Goal: Task Accomplishment & Management: Use online tool/utility

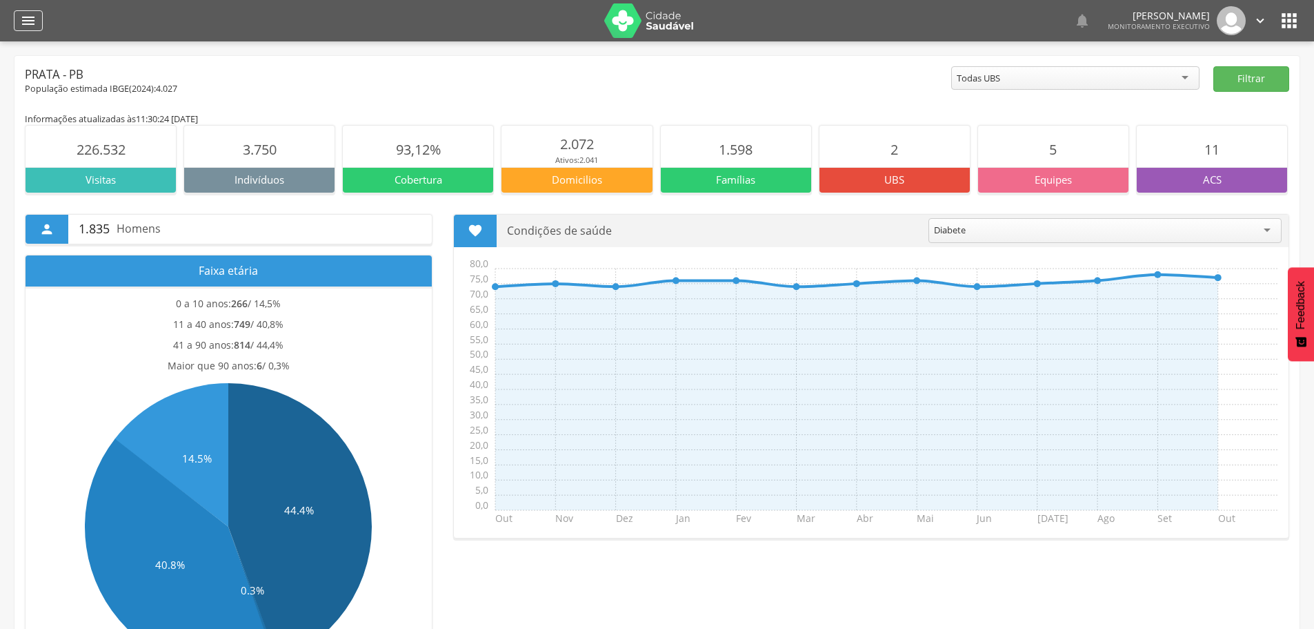
click at [30, 21] on icon "" at bounding box center [28, 20] width 17 height 17
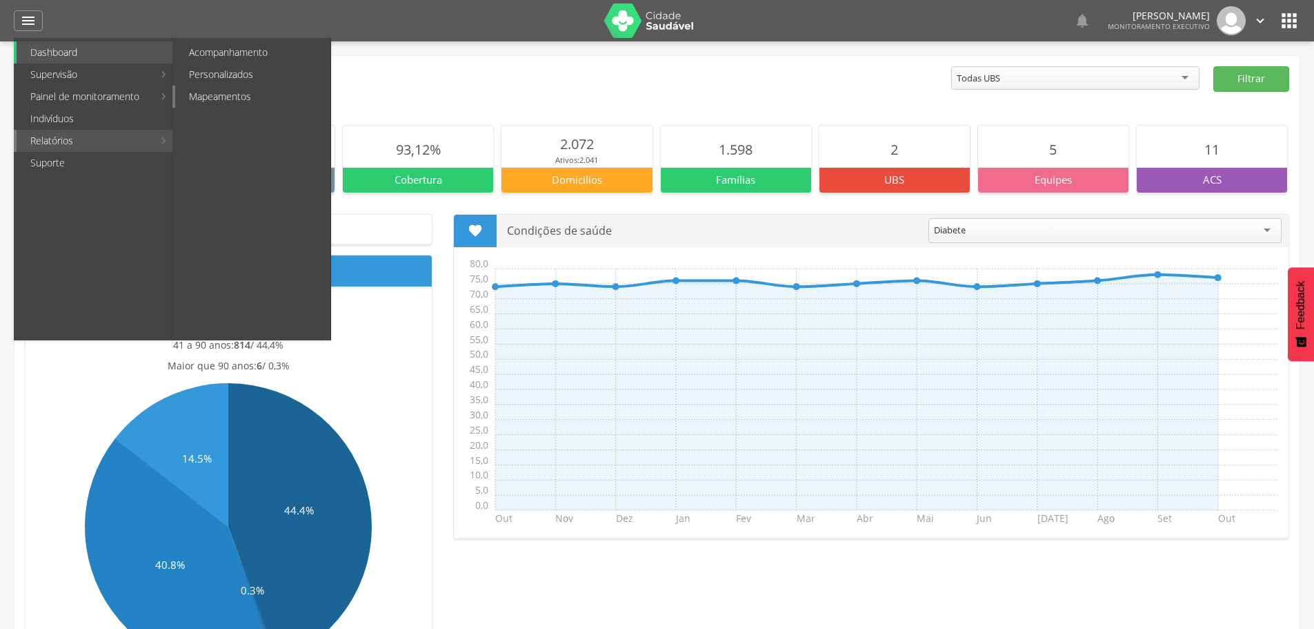
click at [238, 98] on link "Mapeamentos" at bounding box center [252, 97] width 155 height 22
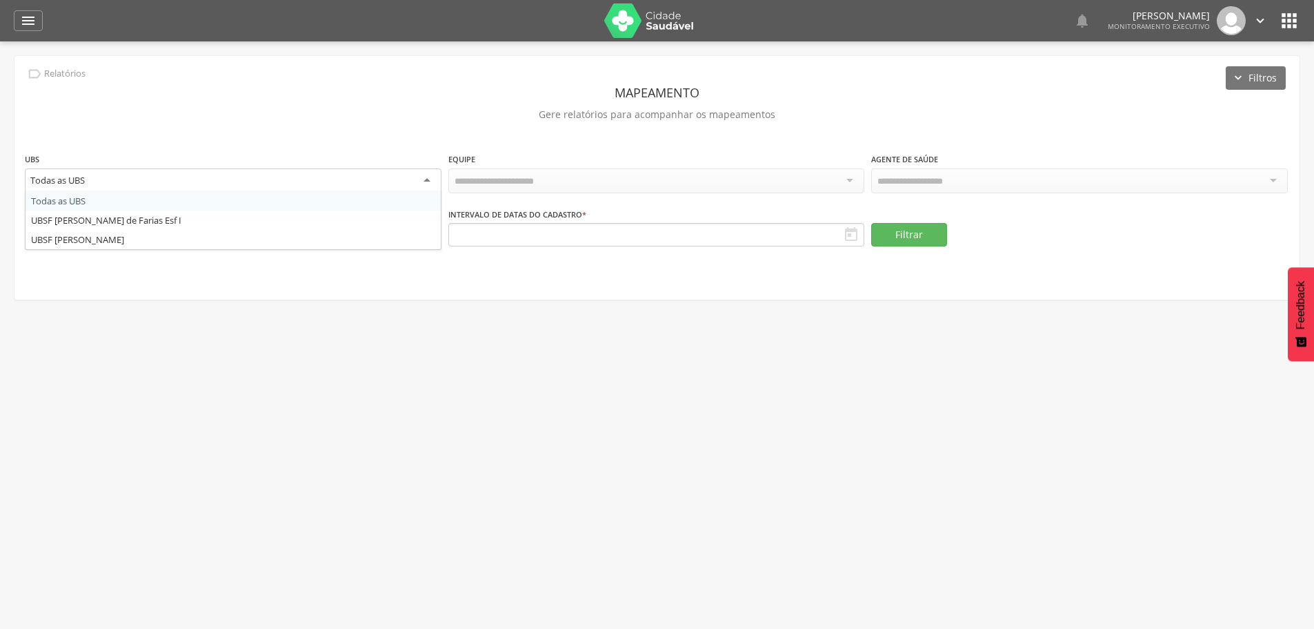
click at [357, 170] on div "Todas as UBS" at bounding box center [233, 180] width 417 height 25
click at [306, 195] on div "**********" at bounding box center [233, 174] width 417 height 45
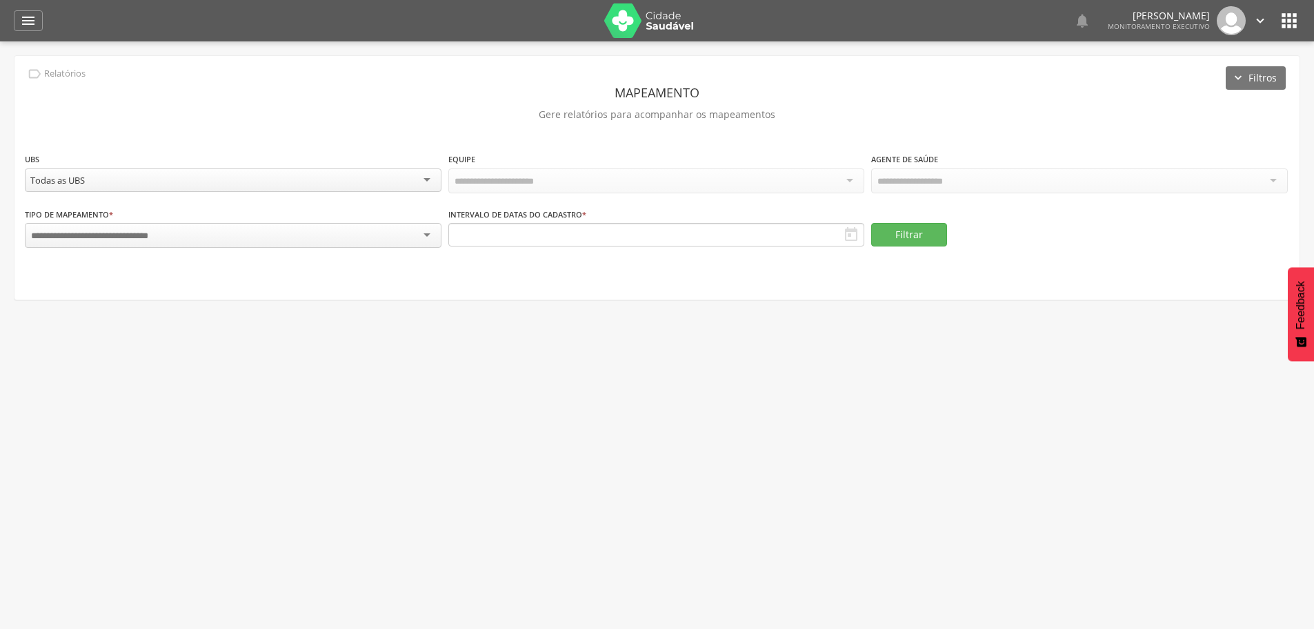
click at [325, 229] on div at bounding box center [233, 235] width 417 height 25
click at [920, 235] on button "Filtrar" at bounding box center [909, 233] width 76 height 23
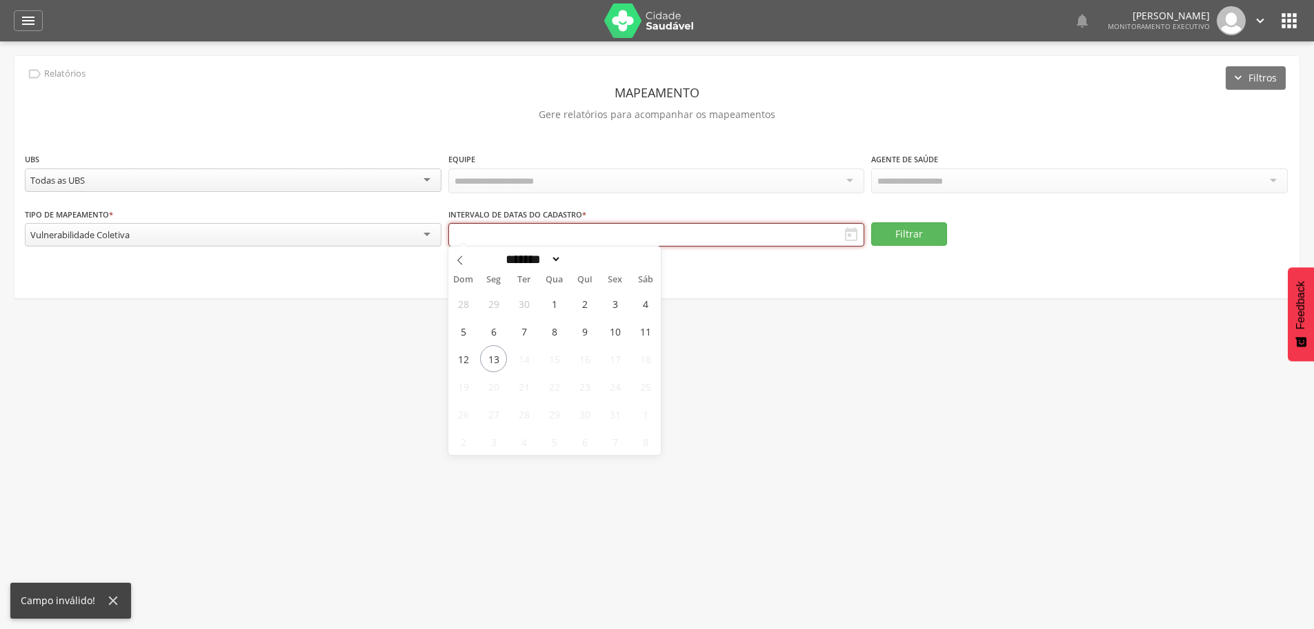
click at [585, 229] on input "text" at bounding box center [657, 234] width 417 height 23
click at [495, 359] on span "13" at bounding box center [493, 358] width 27 height 27
type input "**********"
click at [461, 263] on icon at bounding box center [460, 260] width 10 height 10
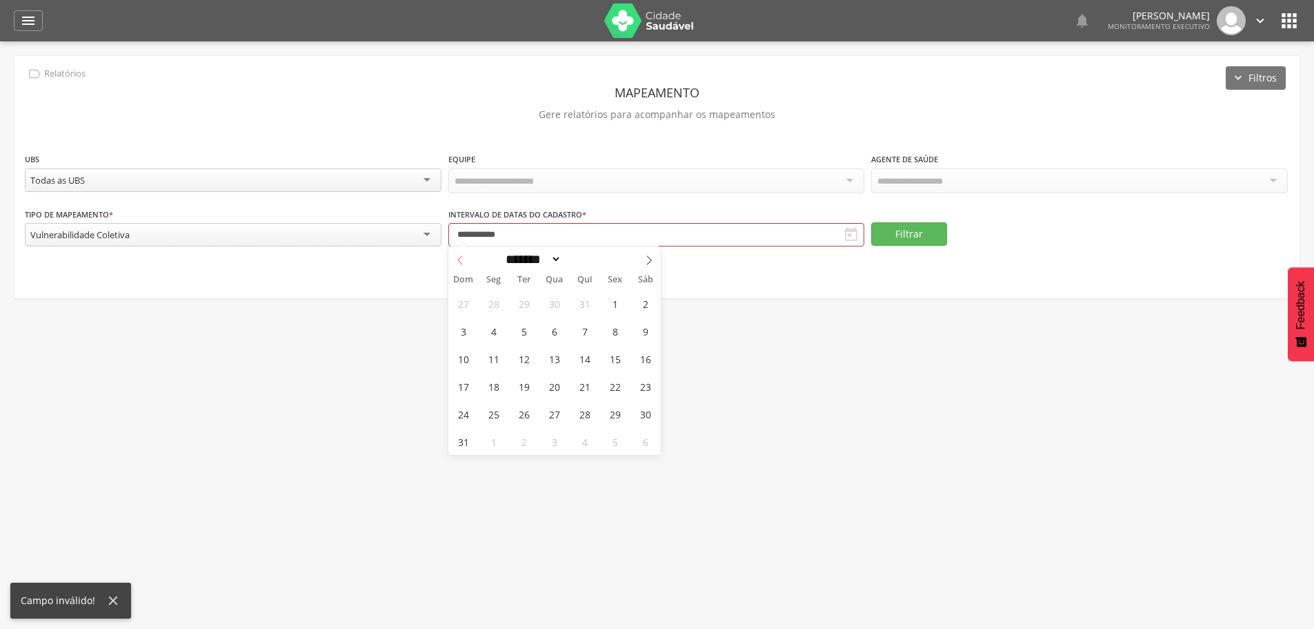
click at [461, 263] on icon at bounding box center [460, 260] width 10 height 10
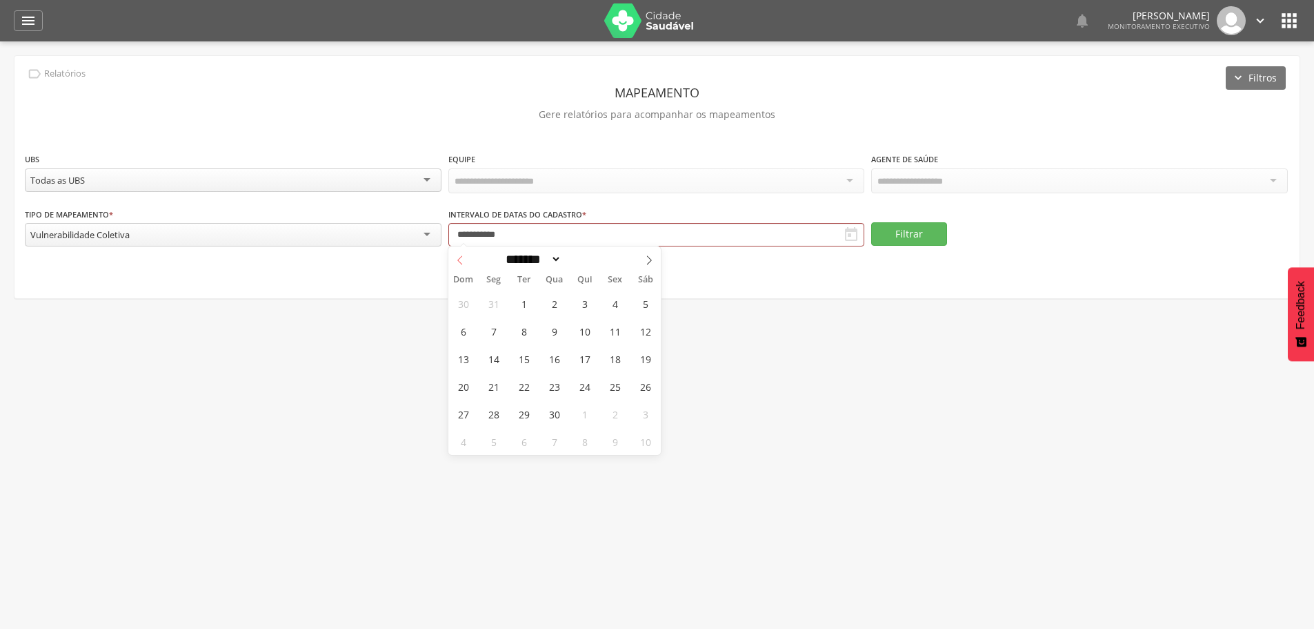
click at [461, 263] on icon at bounding box center [460, 260] width 10 height 10
click at [461, 262] on icon at bounding box center [460, 260] width 10 height 10
select select "*"
click at [461, 262] on icon at bounding box center [460, 260] width 10 height 10
type input "****"
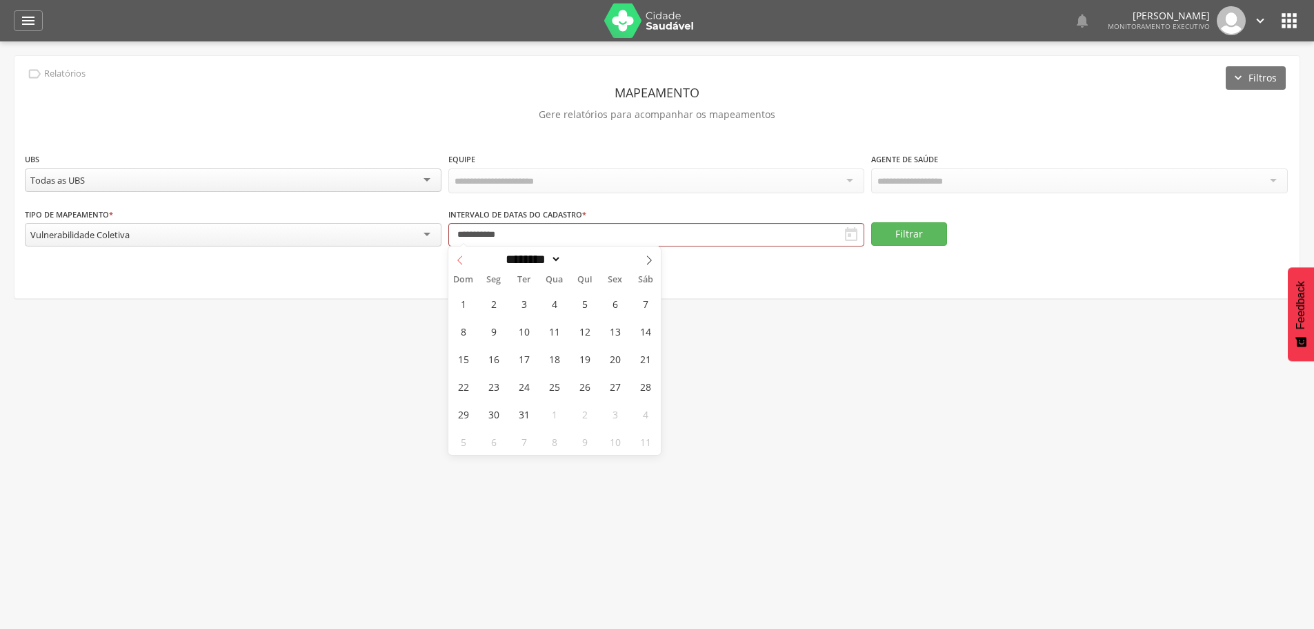
click at [461, 262] on icon at bounding box center [460, 260] width 10 height 10
click at [465, 262] on span at bounding box center [460, 257] width 23 height 23
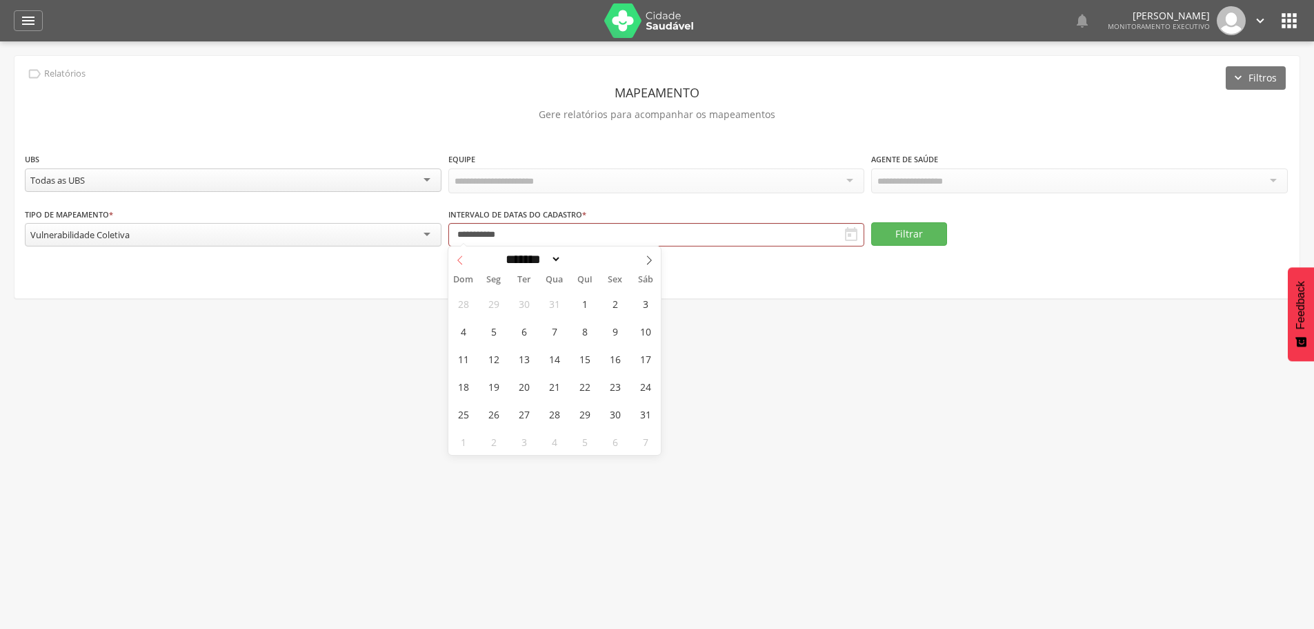
click at [465, 262] on span at bounding box center [460, 257] width 23 height 23
click at [638, 257] on span at bounding box center [649, 257] width 23 height 23
select select "*"
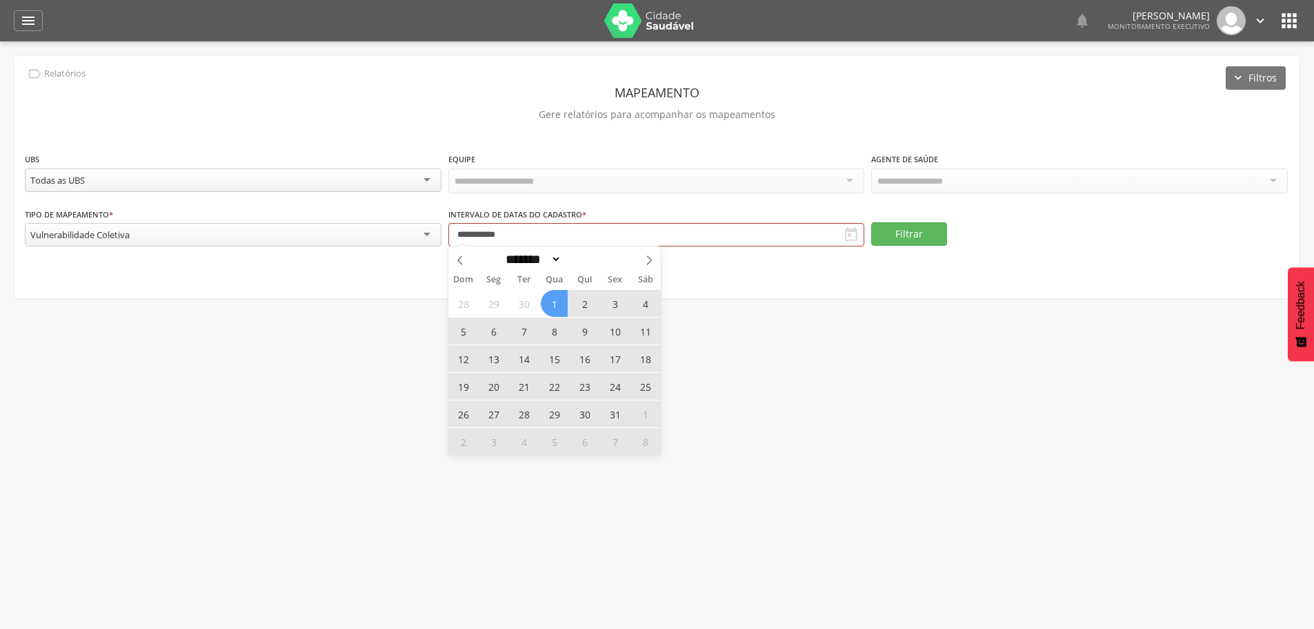
click at [556, 305] on span "1" at bounding box center [554, 303] width 27 height 27
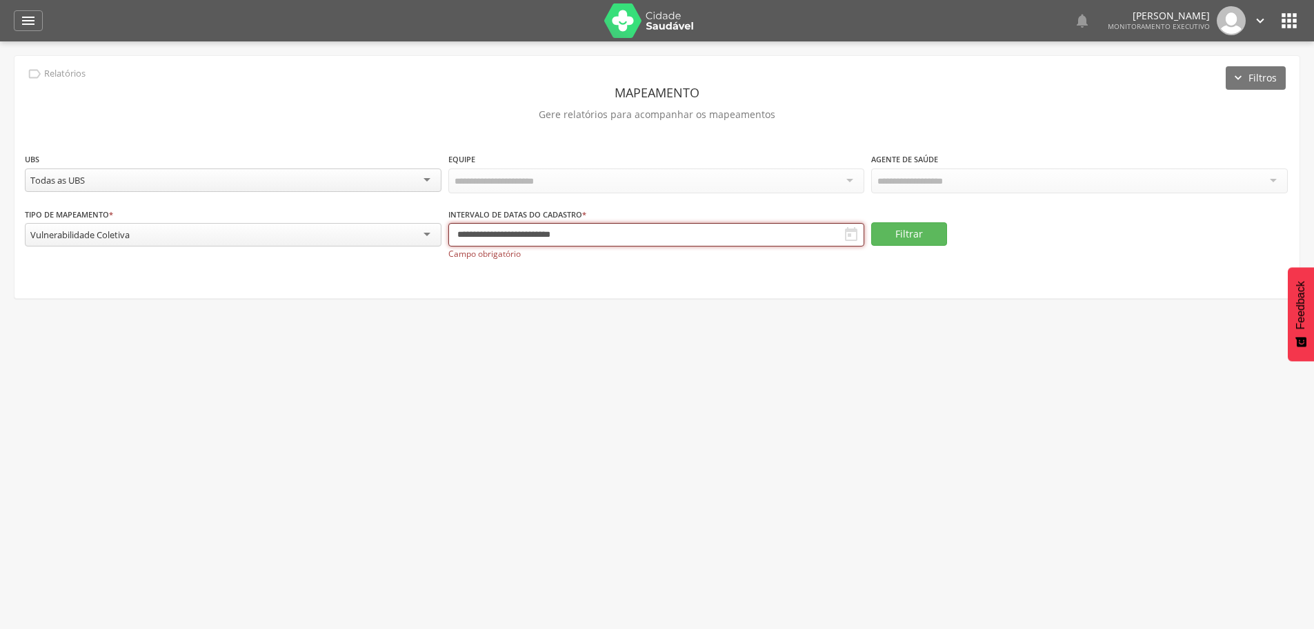
click at [540, 238] on input "**********" at bounding box center [657, 234] width 417 height 23
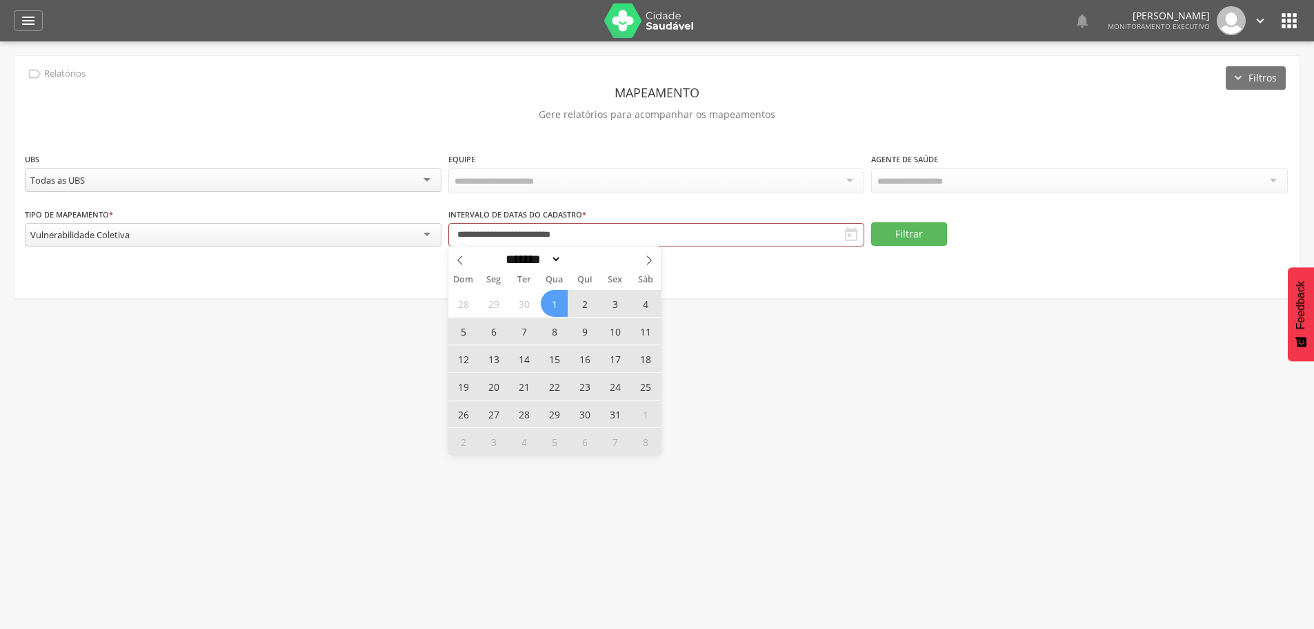
click at [614, 415] on span "31" at bounding box center [615, 413] width 27 height 27
type input "**********"
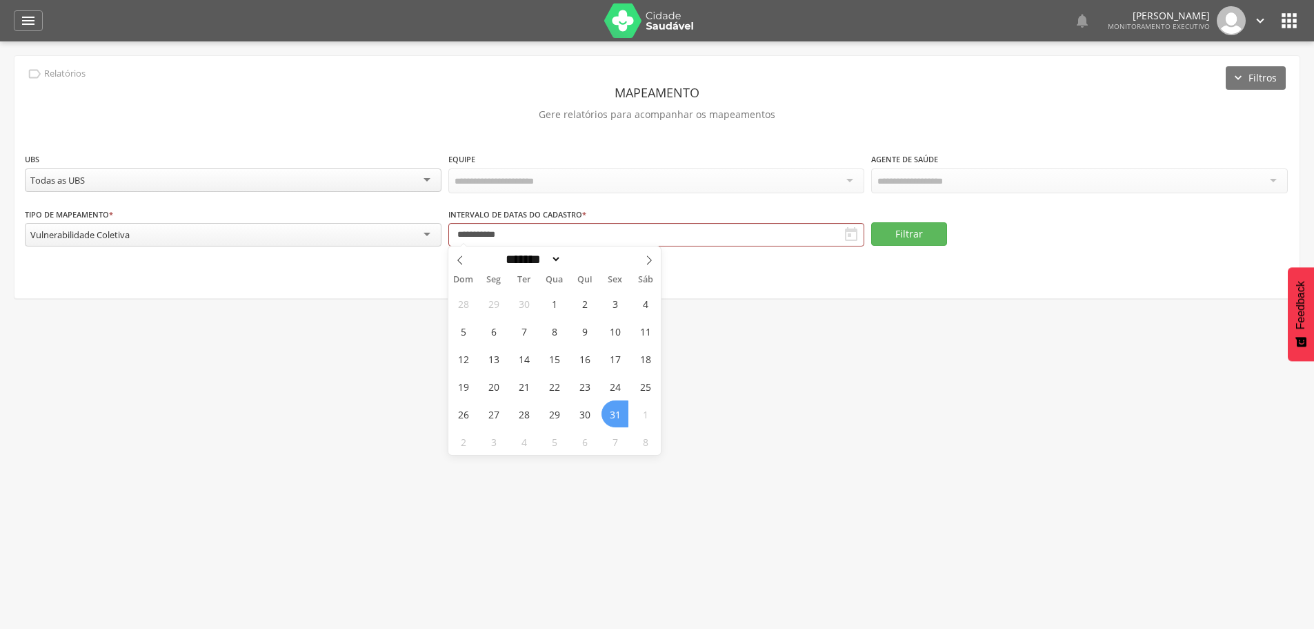
type input "****"
click at [749, 363] on div " Supervisão  Distritos  Ubs Coordenador: - Prata / PB Intervalo de Tempo  S…" at bounding box center [657, 355] width 1314 height 629
click at [720, 235] on input "text" at bounding box center [657, 234] width 417 height 23
click at [457, 261] on icon at bounding box center [460, 260] width 10 height 10
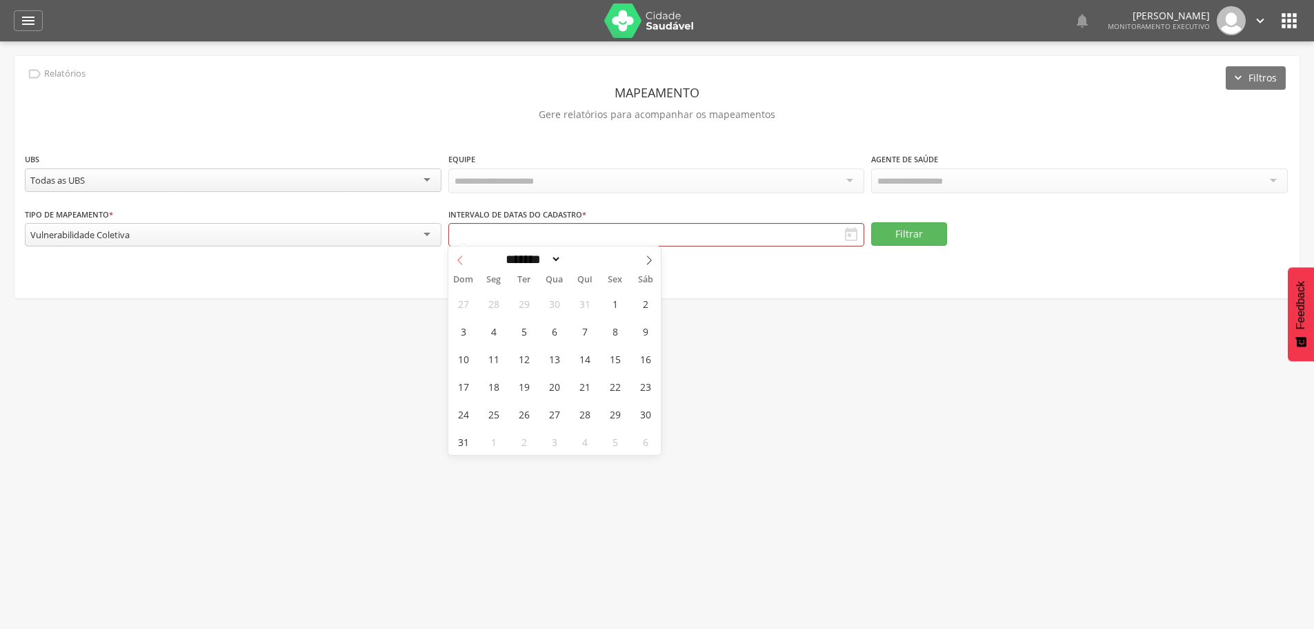
click at [457, 261] on icon at bounding box center [460, 260] width 10 height 10
click at [457, 260] on icon at bounding box center [460, 260] width 10 height 10
click at [649, 261] on icon at bounding box center [649, 260] width 10 height 10
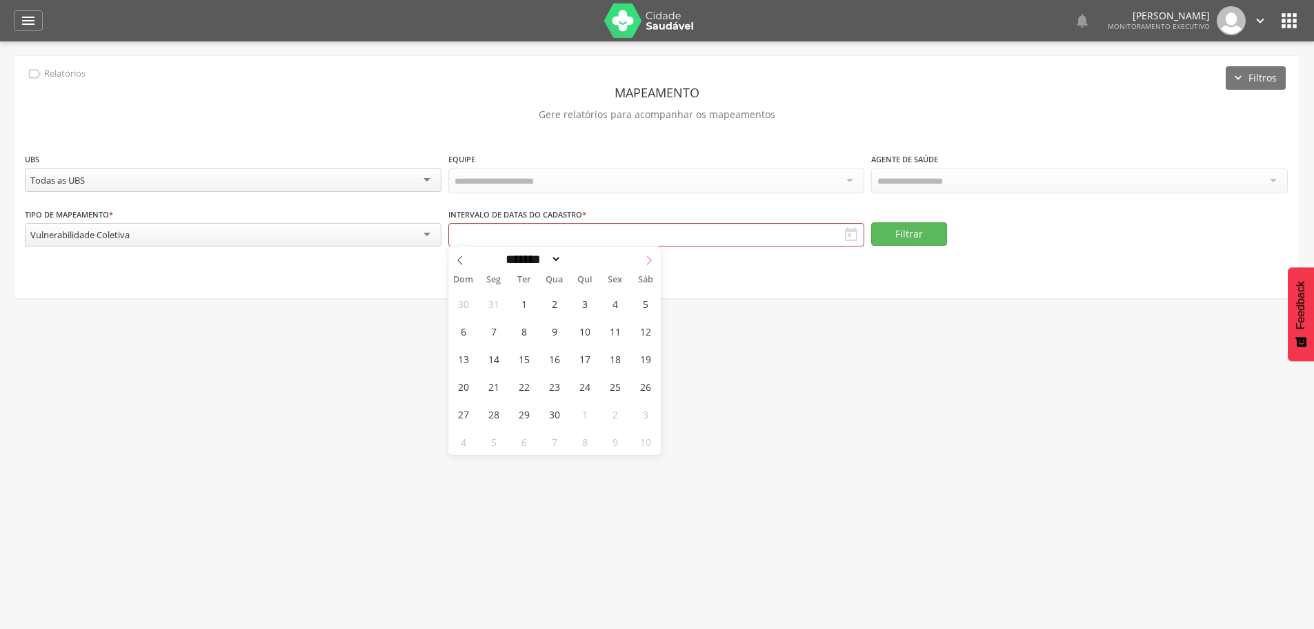
select select "*"
click at [582, 310] on span "1" at bounding box center [584, 303] width 27 height 27
type input "**********"
click at [740, 302] on div " Supervisão  Distritos  Ubs Coordenador: - Prata / PB Intervalo de Tempo  S…" at bounding box center [657, 355] width 1314 height 629
click at [862, 228] on input "text" at bounding box center [657, 234] width 417 height 23
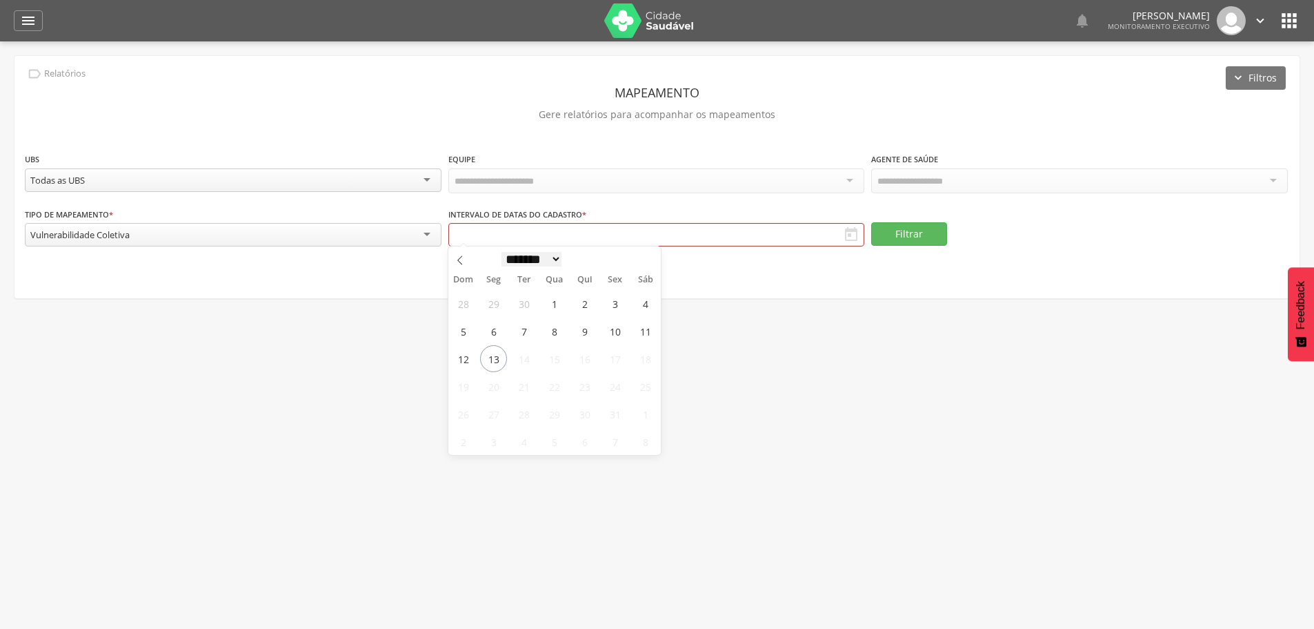
click at [507, 259] on select "******* ********* ***** ***** **** ***** ***** ****** ******** *******" at bounding box center [532, 259] width 61 height 14
select select "*"
click at [502, 252] on select "******* ********* ***** ***** **** ***** ***** ****** ******** *******" at bounding box center [532, 259] width 61 height 14
click at [607, 411] on span "30" at bounding box center [615, 413] width 27 height 27
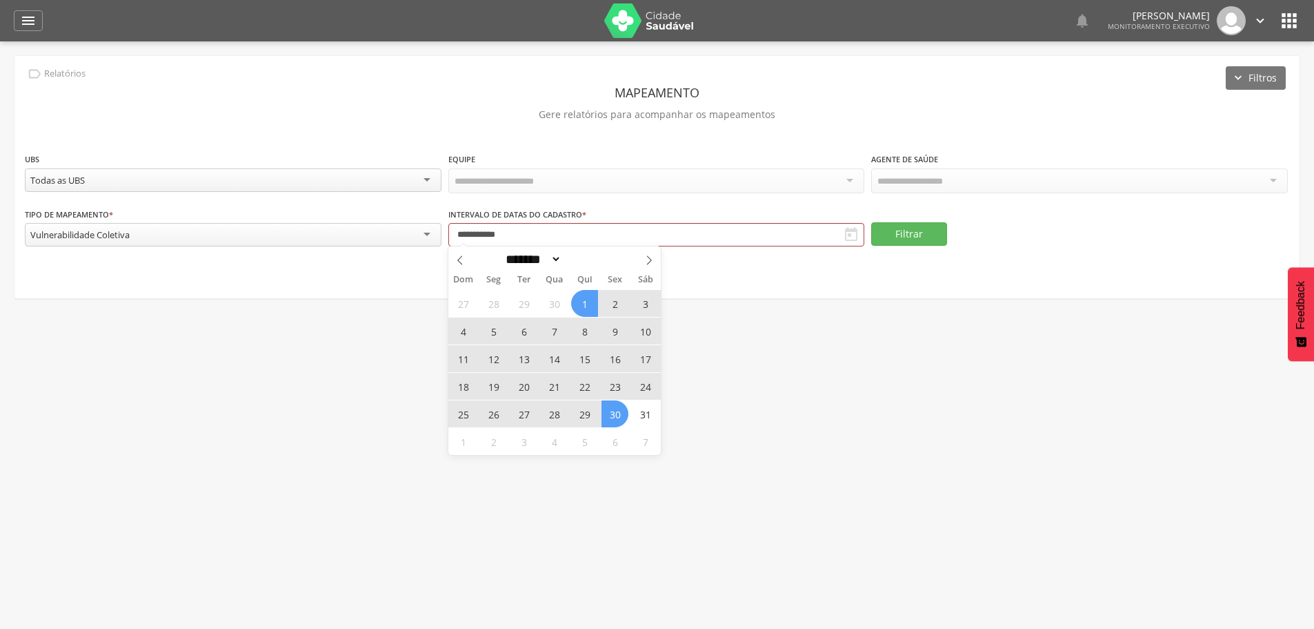
click at [580, 309] on span "1" at bounding box center [584, 303] width 27 height 27
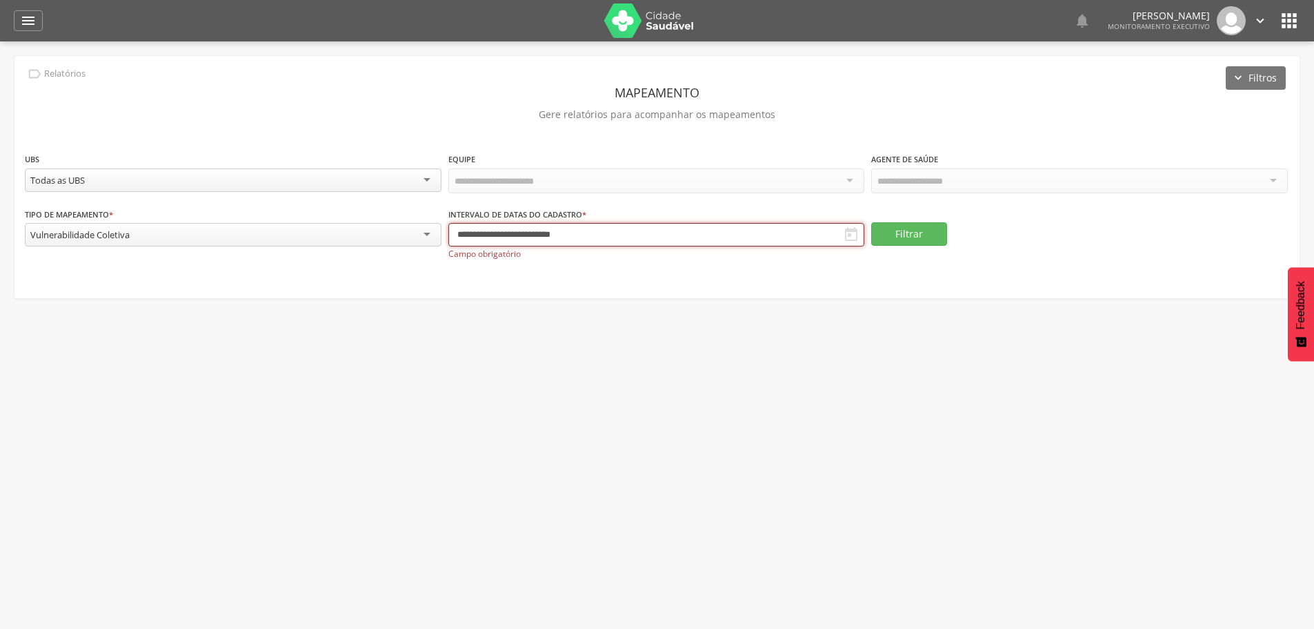
click at [486, 232] on input "**********" at bounding box center [657, 234] width 417 height 23
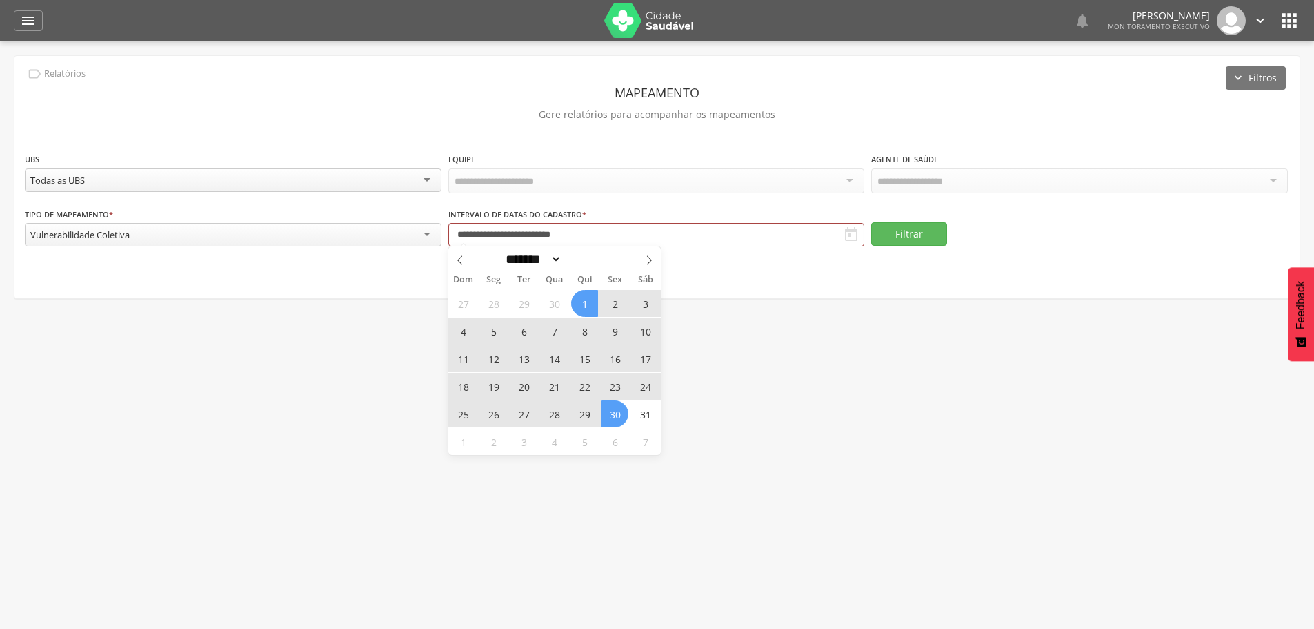
click at [613, 301] on span "2" at bounding box center [615, 303] width 27 height 27
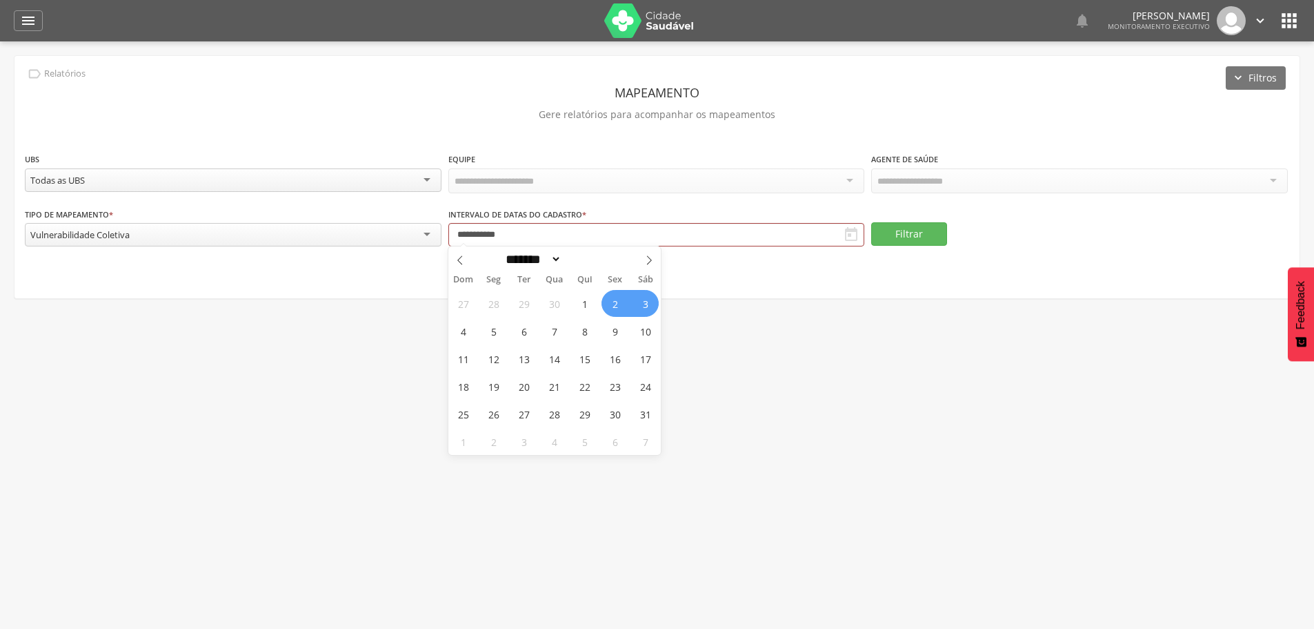
click at [643, 302] on span "3" at bounding box center [645, 303] width 27 height 27
type input "**********"
drag, startPoint x: 883, startPoint y: 237, endPoint x: 876, endPoint y: 241, distance: 7.7
click at [884, 237] on button "Filtrar" at bounding box center [909, 233] width 76 height 23
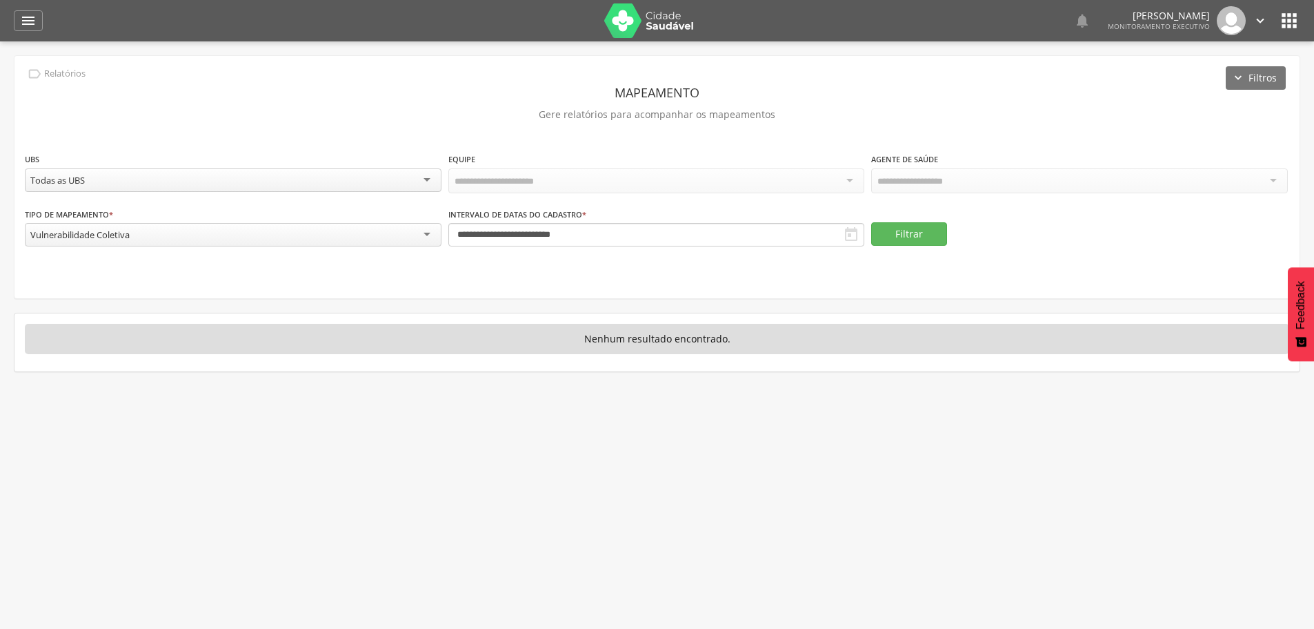
click at [996, 193] on div at bounding box center [1079, 182] width 417 height 28
click at [992, 184] on div at bounding box center [1079, 180] width 417 height 25
click at [1274, 179] on div at bounding box center [1079, 180] width 417 height 25
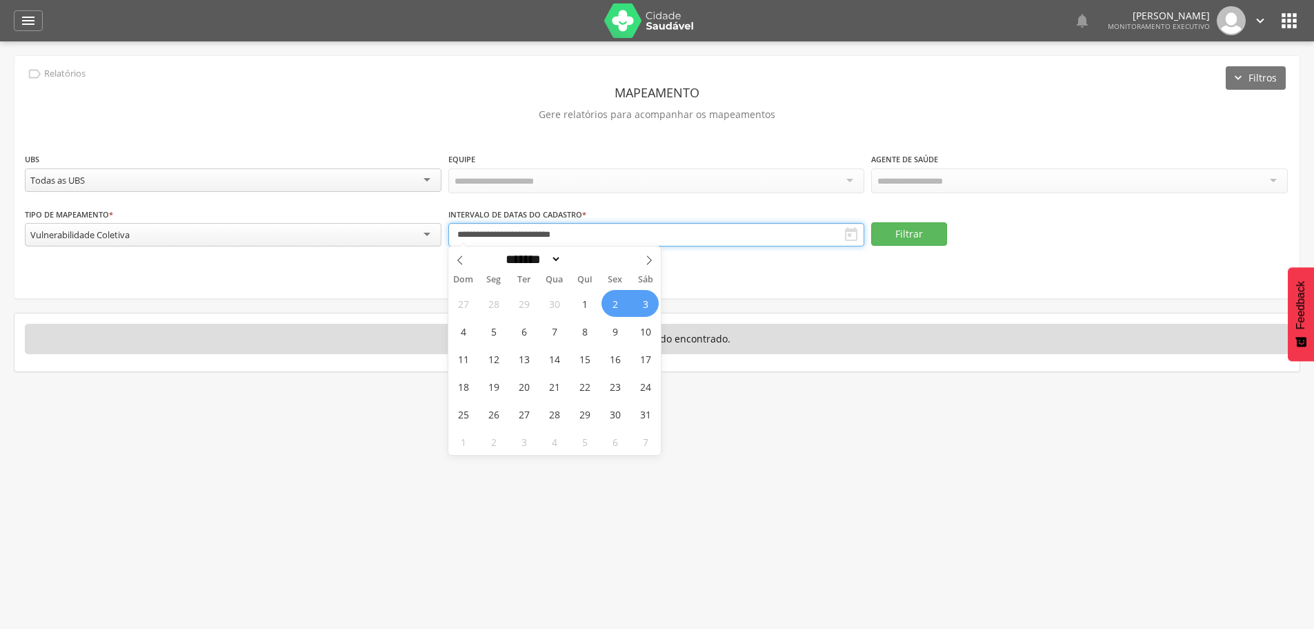
click at [650, 226] on input "**********" at bounding box center [657, 234] width 417 height 23
click at [461, 260] on icon at bounding box center [460, 260] width 10 height 10
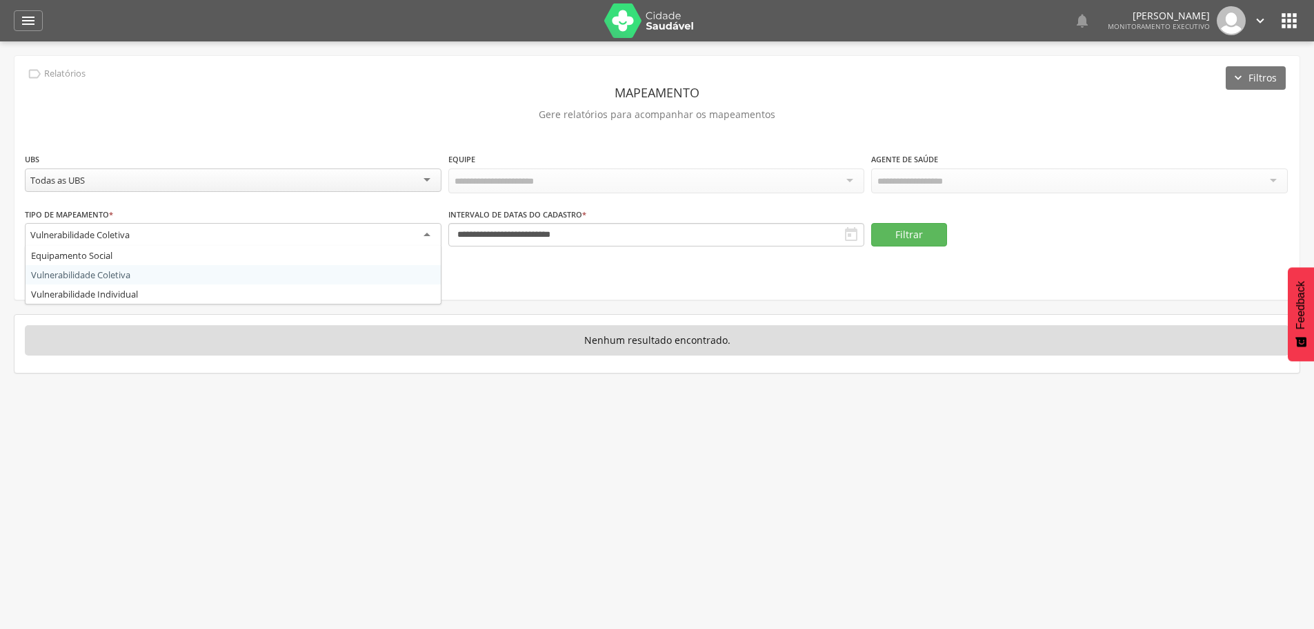
click at [328, 233] on div "Vulnerabilidade Coletiva" at bounding box center [233, 235] width 417 height 25
click at [1014, 184] on div at bounding box center [1079, 180] width 417 height 25
click at [928, 228] on button "Filtrar" at bounding box center [909, 233] width 76 height 23
click at [598, 218] on div "**********" at bounding box center [657, 234] width 417 height 54
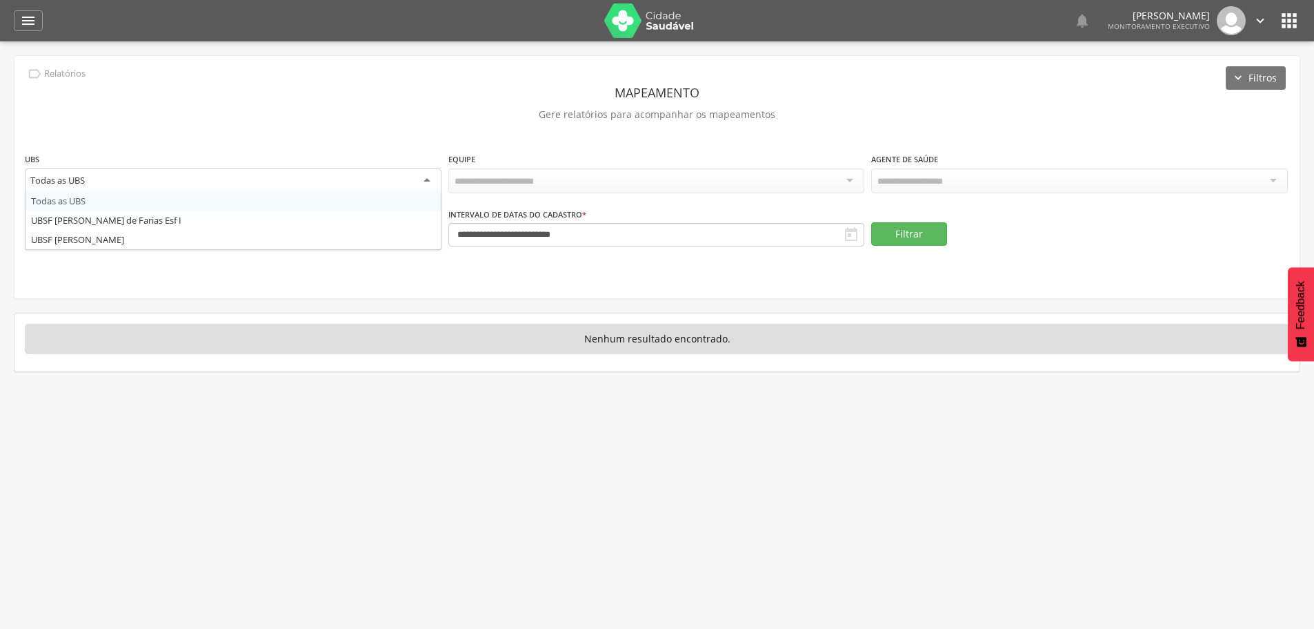
click at [88, 170] on div "Todas as UBS" at bounding box center [233, 180] width 417 height 25
click at [99, 204] on div "**********" at bounding box center [657, 179] width 1265 height 55
drag, startPoint x: 332, startPoint y: 182, endPoint x: 323, endPoint y: 187, distance: 10.2
click at [331, 182] on div "Todas as UBS" at bounding box center [233, 179] width 417 height 23
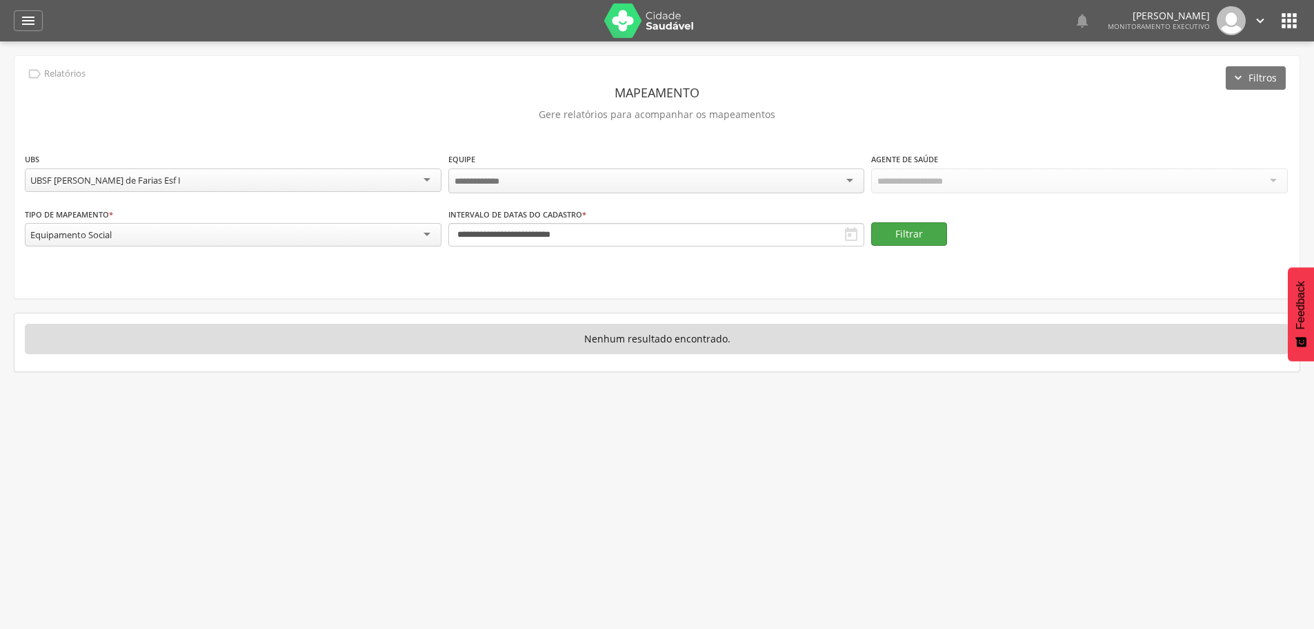
drag, startPoint x: 949, startPoint y: 231, endPoint x: 939, endPoint y: 232, distance: 10.4
click at [947, 232] on div "Filtrar" at bounding box center [1079, 234] width 417 height 54
click at [923, 232] on button "Filtrar" at bounding box center [909, 233] width 76 height 23
click at [627, 175] on div "Todas Equipes" at bounding box center [657, 179] width 417 height 23
click at [912, 238] on button "Filtrar" at bounding box center [909, 232] width 76 height 23
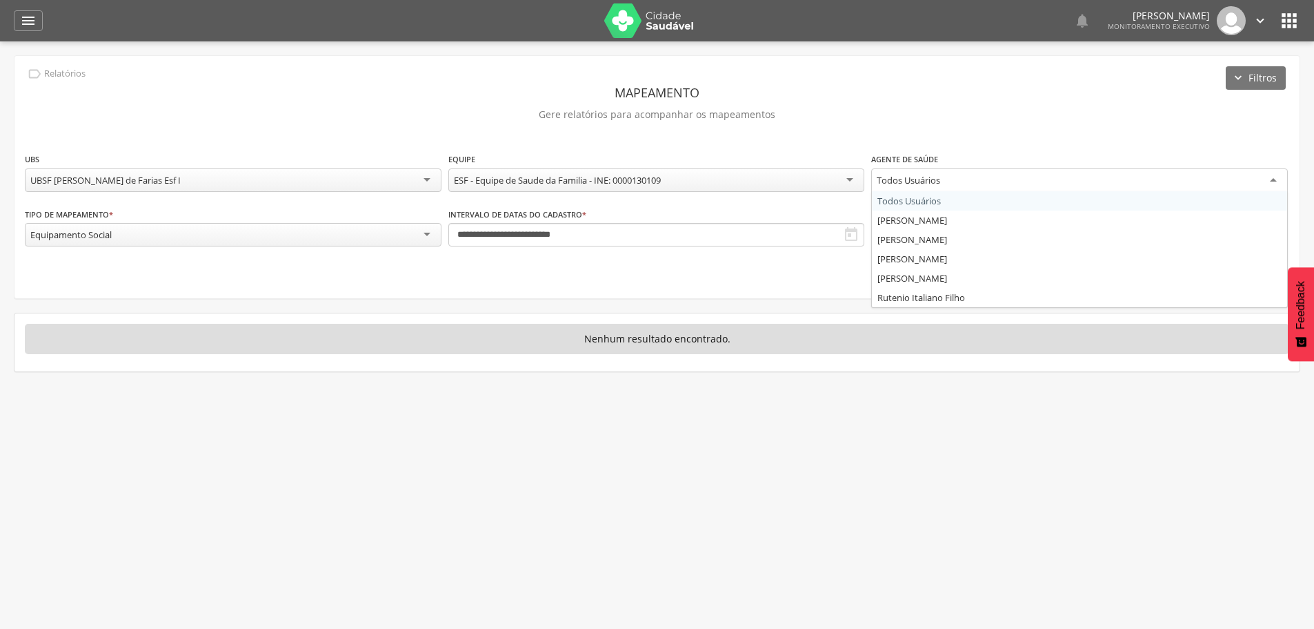
click at [937, 186] on div "Todos Usuários" at bounding box center [1079, 180] width 417 height 25
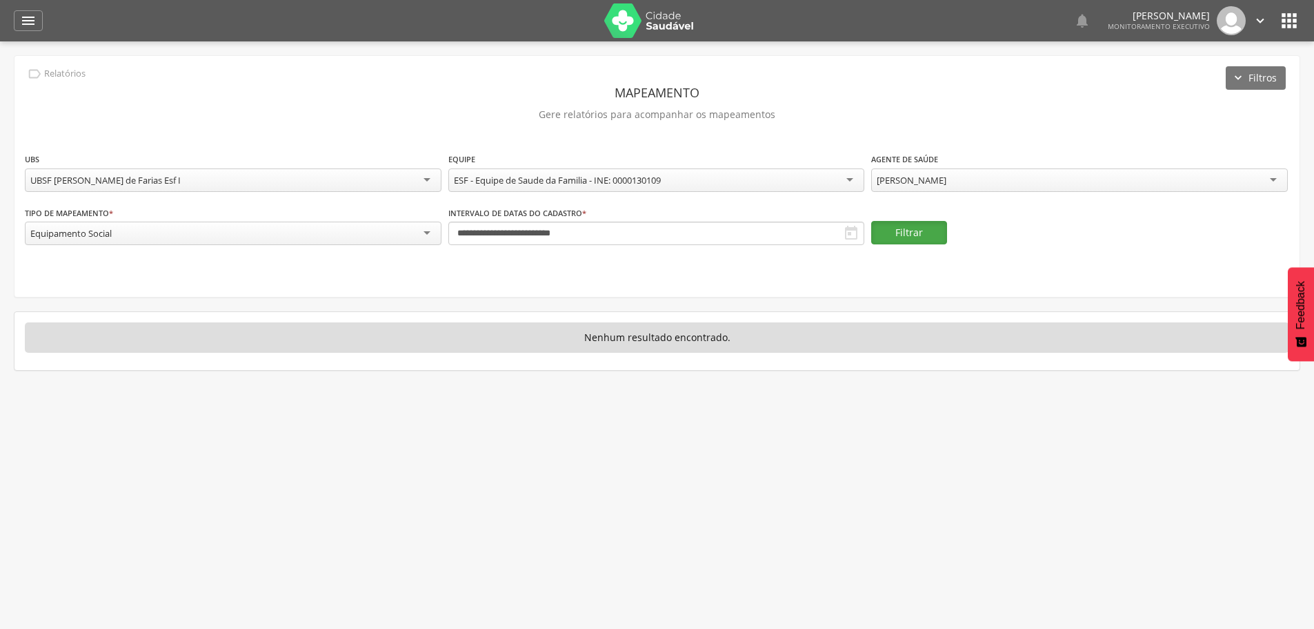
click at [905, 226] on button "Filtrar" at bounding box center [909, 232] width 76 height 23
click at [536, 222] on input "**********" at bounding box center [657, 232] width 417 height 23
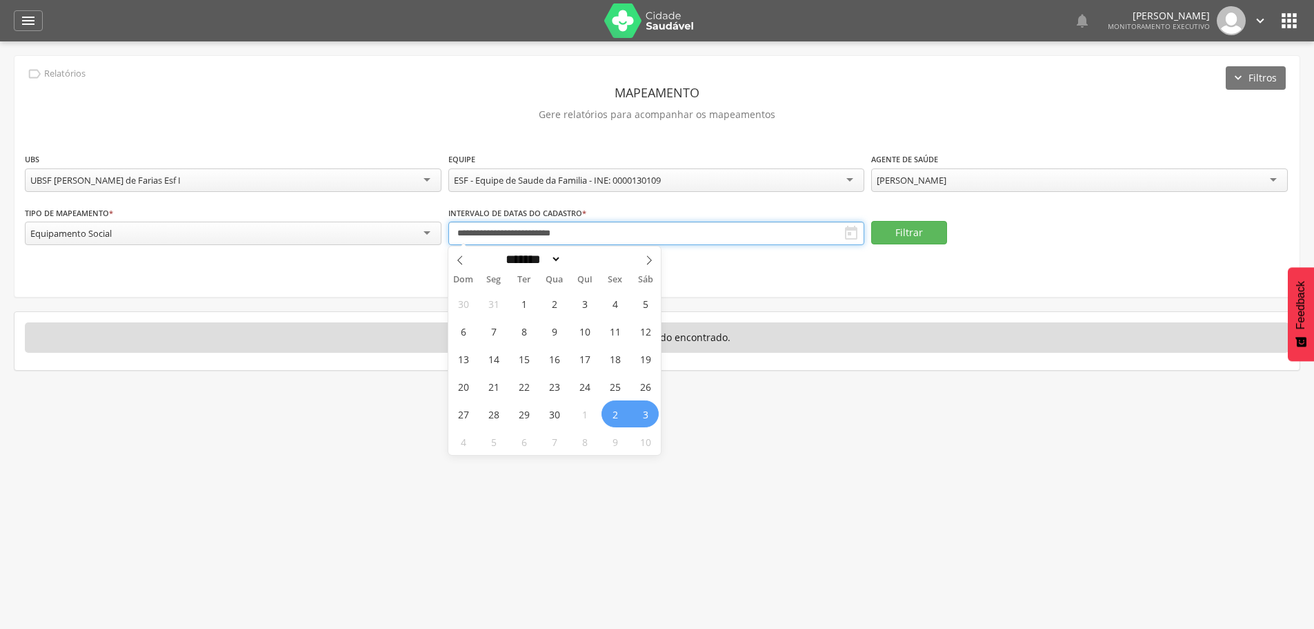
click at [555, 227] on input "**********" at bounding box center [657, 232] width 417 height 23
click at [609, 241] on input "**********" at bounding box center [657, 232] width 417 height 23
click at [647, 258] on icon at bounding box center [649, 260] width 10 height 10
select select "*"
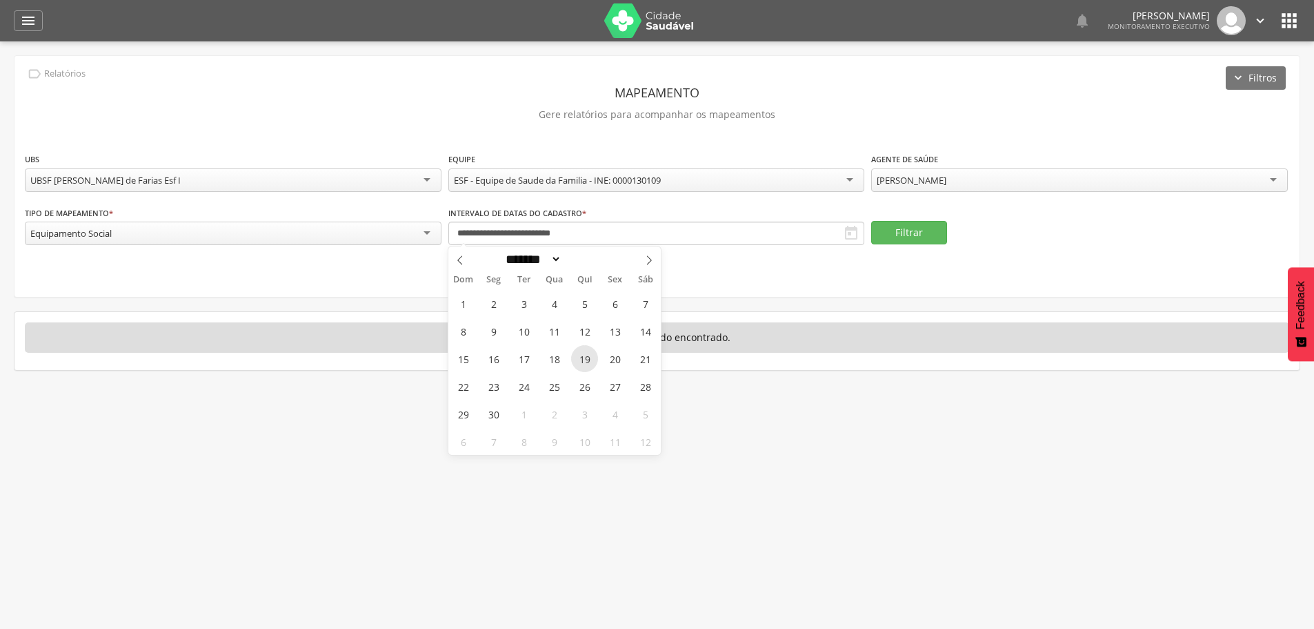
click at [575, 369] on span "19" at bounding box center [584, 358] width 27 height 27
type input "**********"
select select "*"
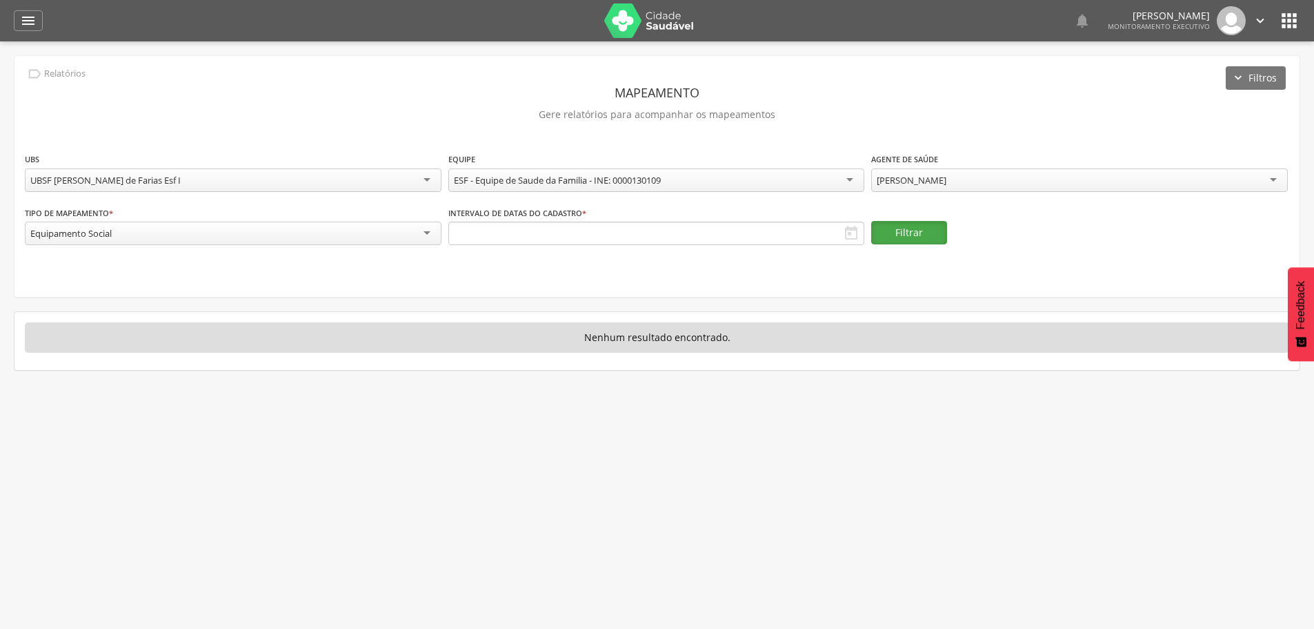
click at [909, 231] on button "Filtrar" at bounding box center [909, 232] width 76 height 23
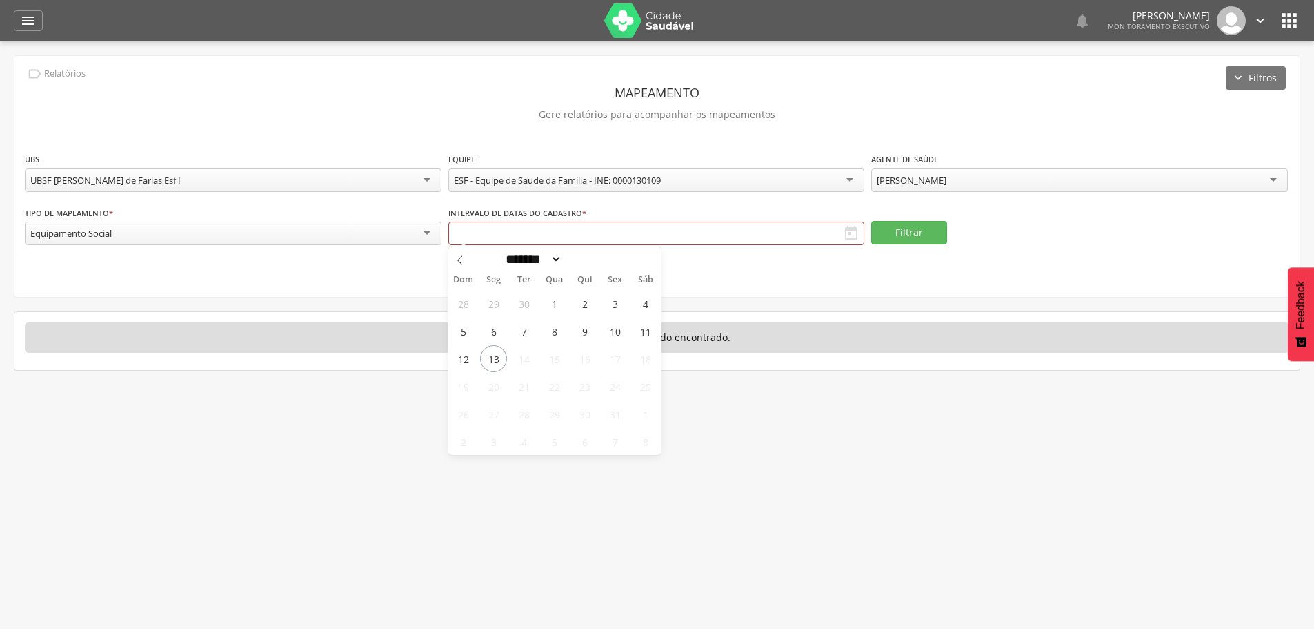
click at [397, 192] on div "**********" at bounding box center [233, 173] width 417 height 43
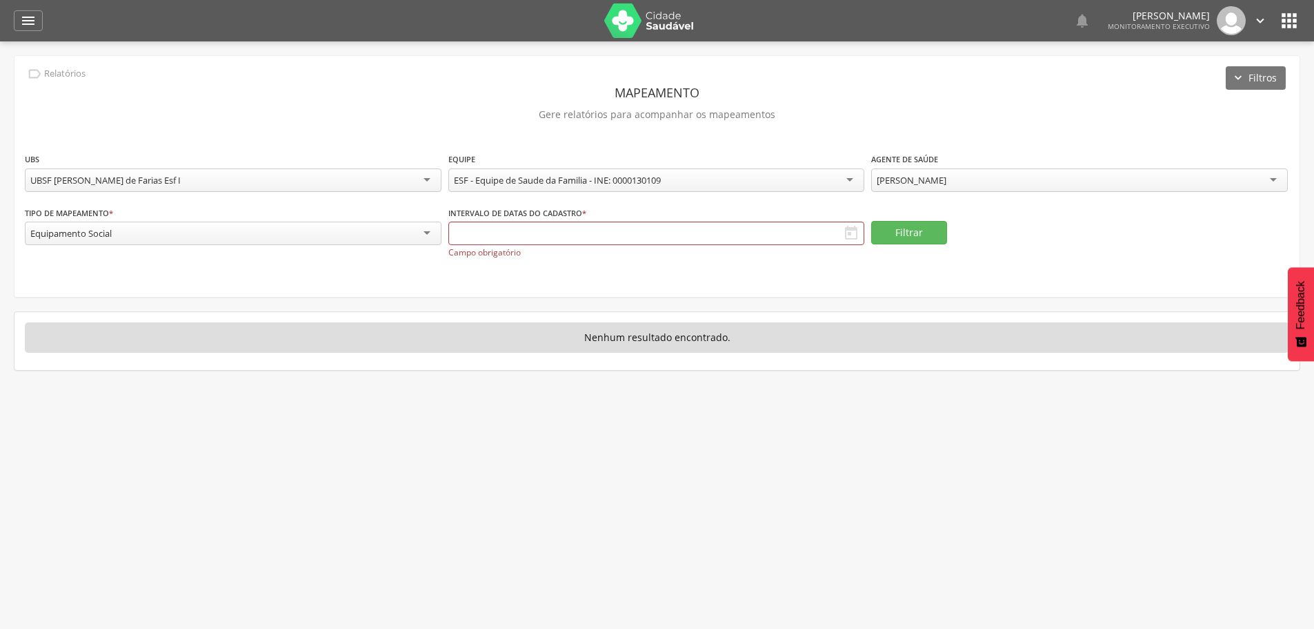
click at [357, 182] on div "UBSF [PERSON_NAME] de Farias Esf I" at bounding box center [233, 179] width 417 height 23
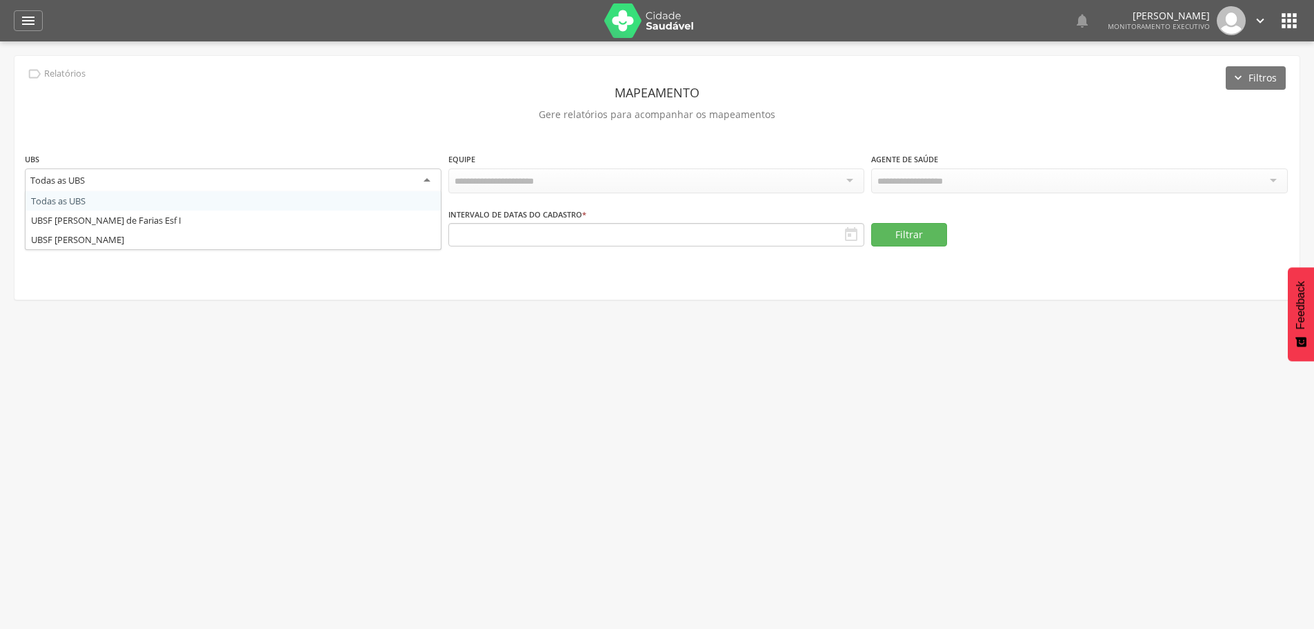
click at [148, 176] on div "Todas as UBS" at bounding box center [233, 180] width 417 height 25
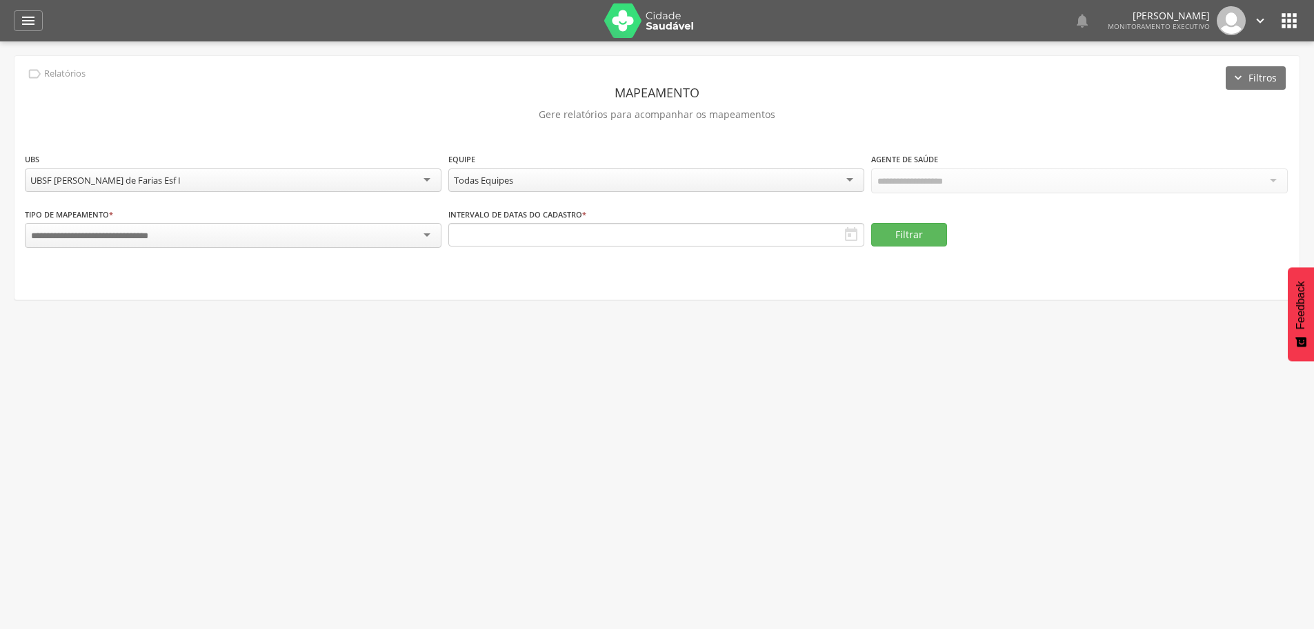
click at [992, 180] on div at bounding box center [1079, 180] width 417 height 25
click at [607, 177] on div "Todas Equipes" at bounding box center [657, 180] width 417 height 25
click at [1044, 161] on div "**********" at bounding box center [1079, 173] width 417 height 43
click at [1018, 177] on div "Todos Usuários" at bounding box center [1079, 179] width 417 height 23
click at [908, 229] on button "Filtrar" at bounding box center [909, 232] width 76 height 23
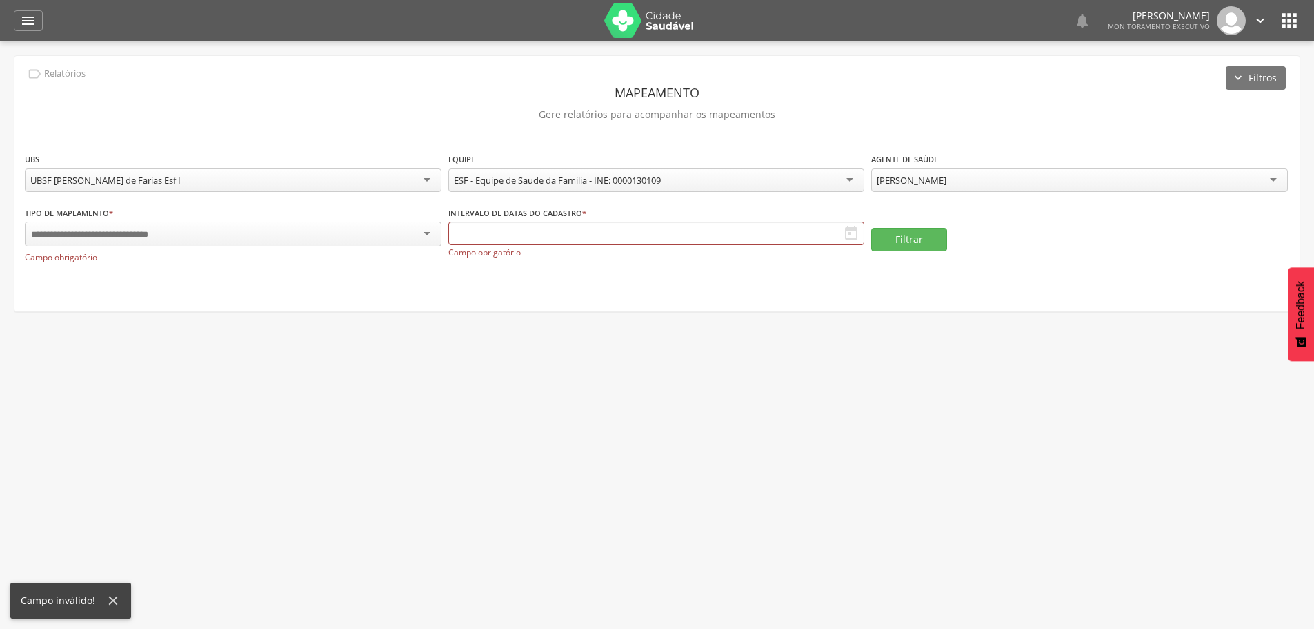
click at [346, 231] on div at bounding box center [233, 233] width 417 height 25
click at [638, 230] on input "text" at bounding box center [657, 232] width 417 height 23
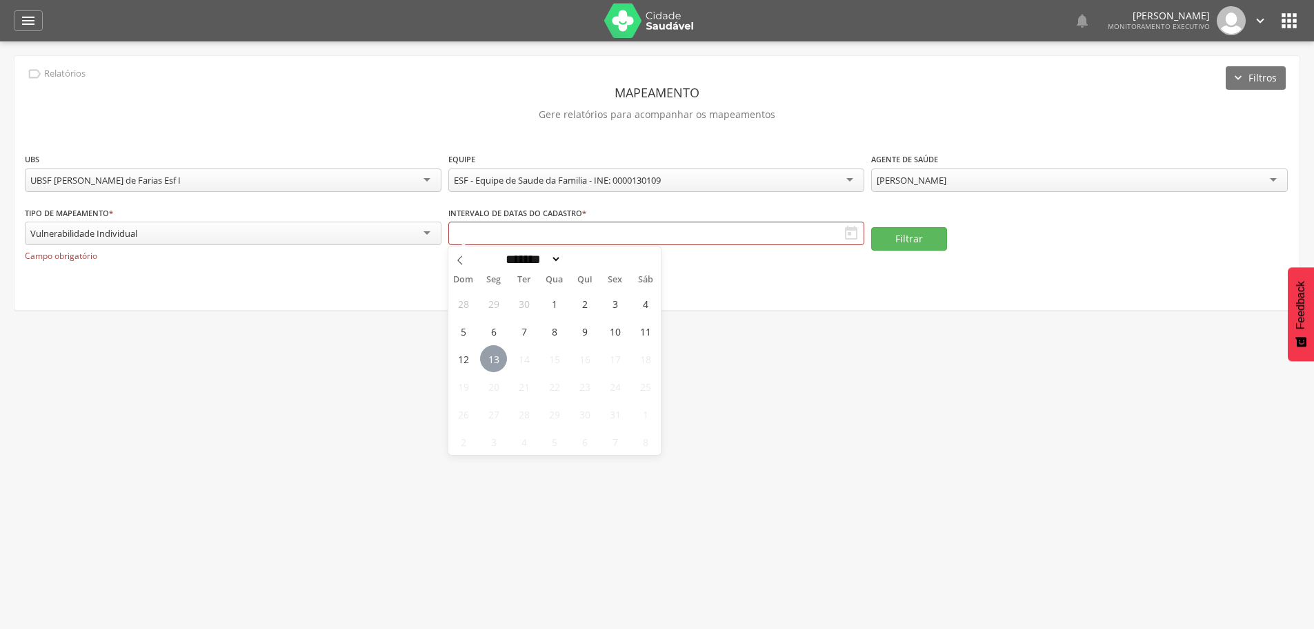
click at [495, 359] on span "13" at bounding box center [493, 358] width 27 height 27
type input "**********"
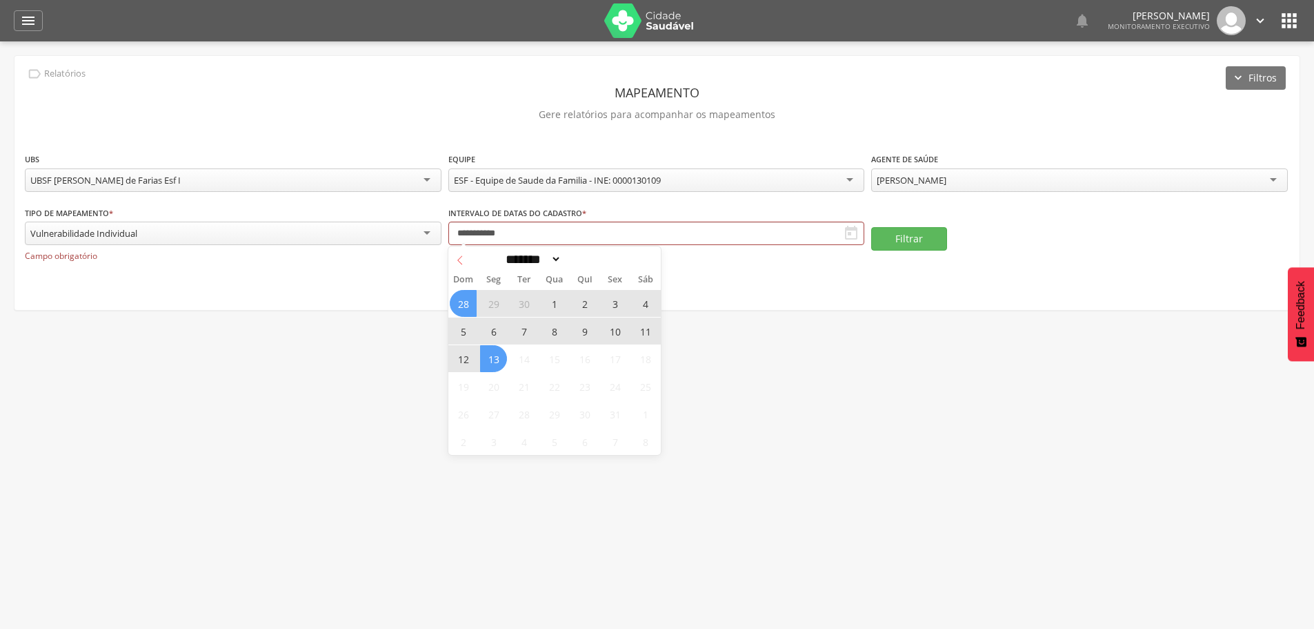
click at [462, 261] on icon at bounding box center [460, 260] width 10 height 10
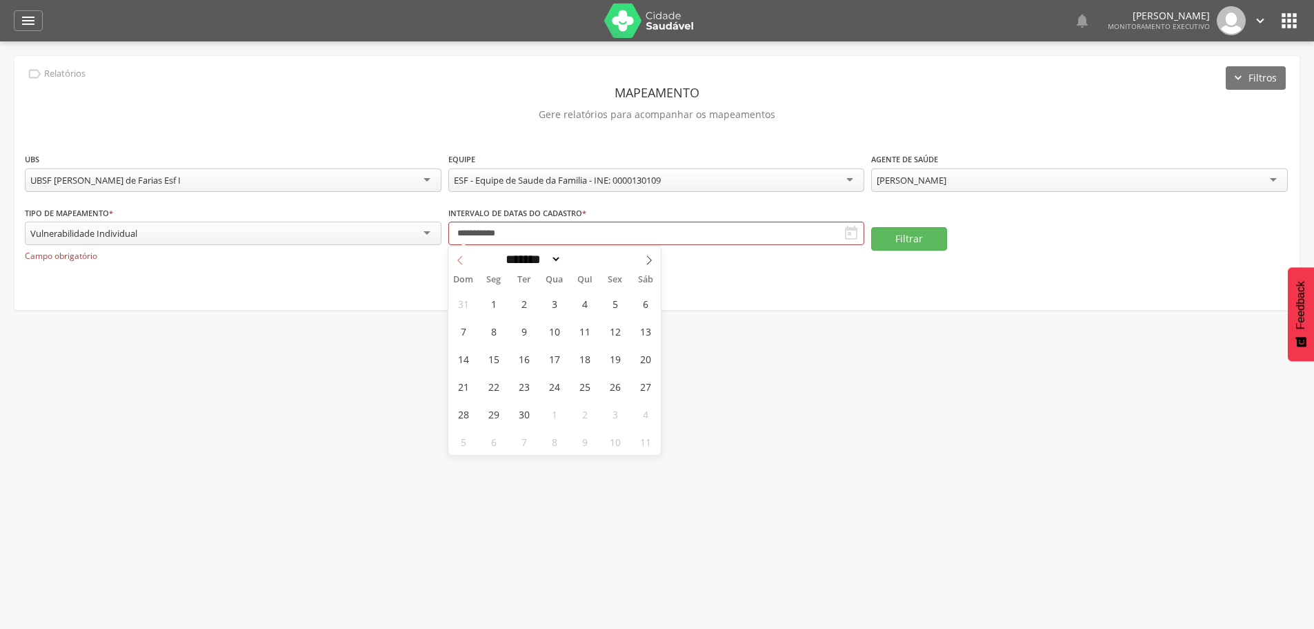
click at [462, 261] on icon at bounding box center [460, 260] width 10 height 10
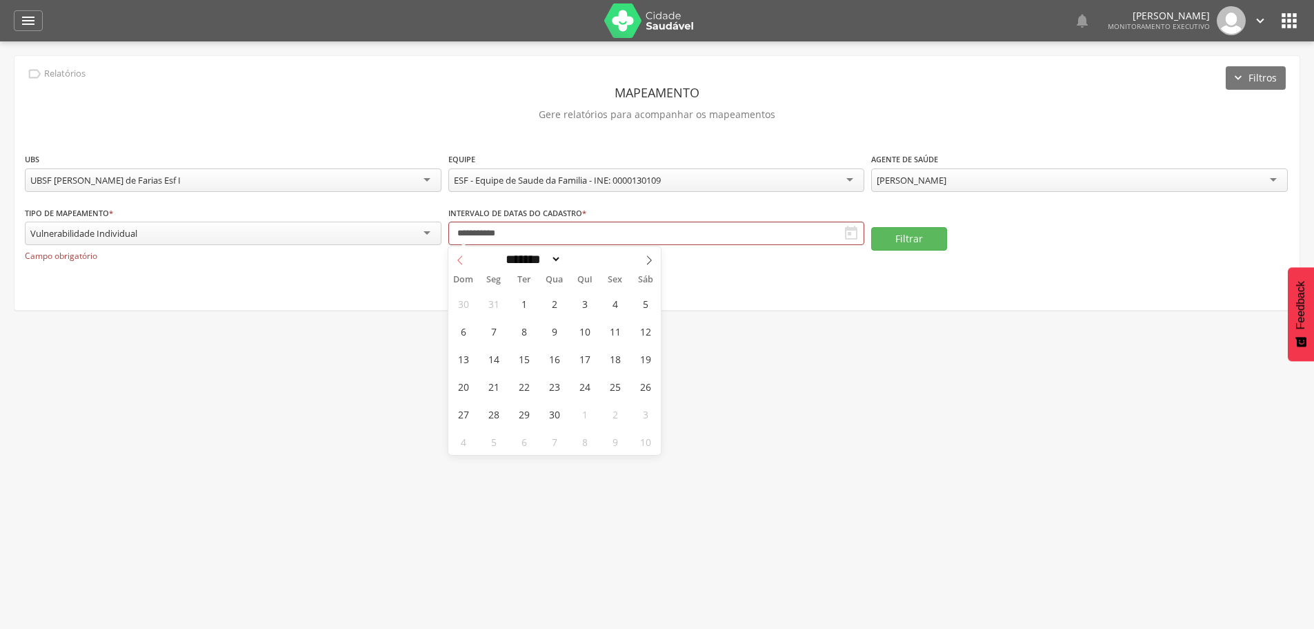
click at [462, 261] on icon at bounding box center [460, 260] width 10 height 10
click at [652, 260] on icon at bounding box center [649, 260] width 10 height 10
click at [650, 260] on icon at bounding box center [649, 260] width 10 height 10
select select "*"
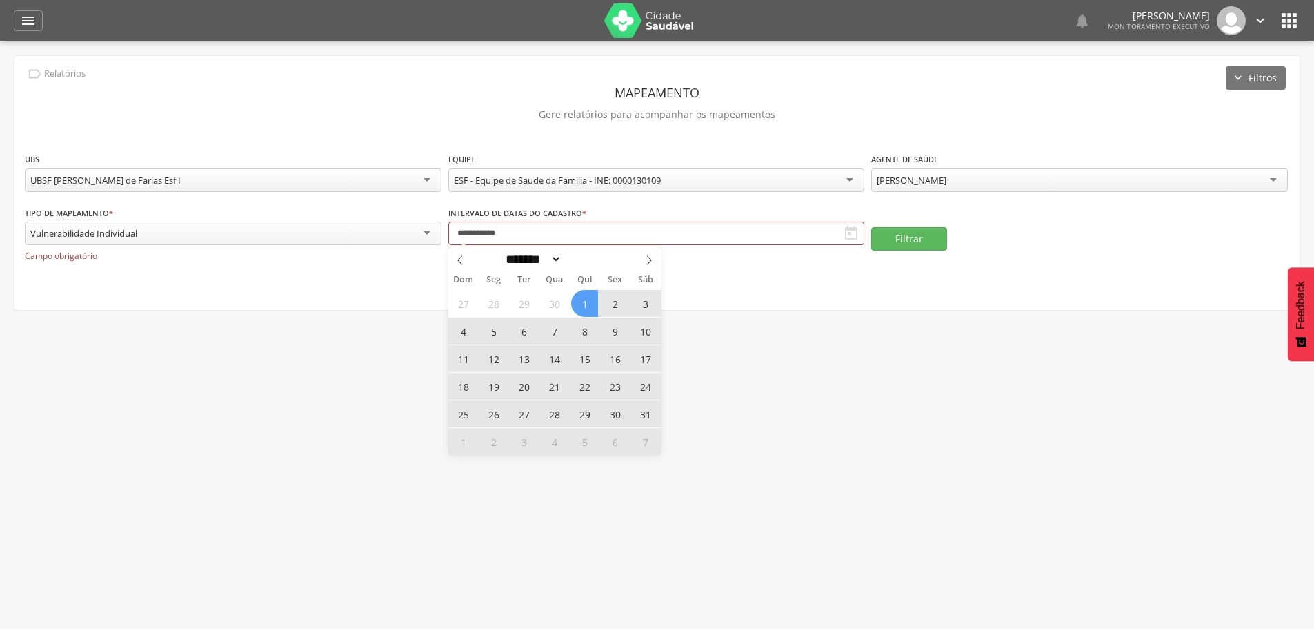
click at [580, 306] on span "1" at bounding box center [584, 303] width 27 height 27
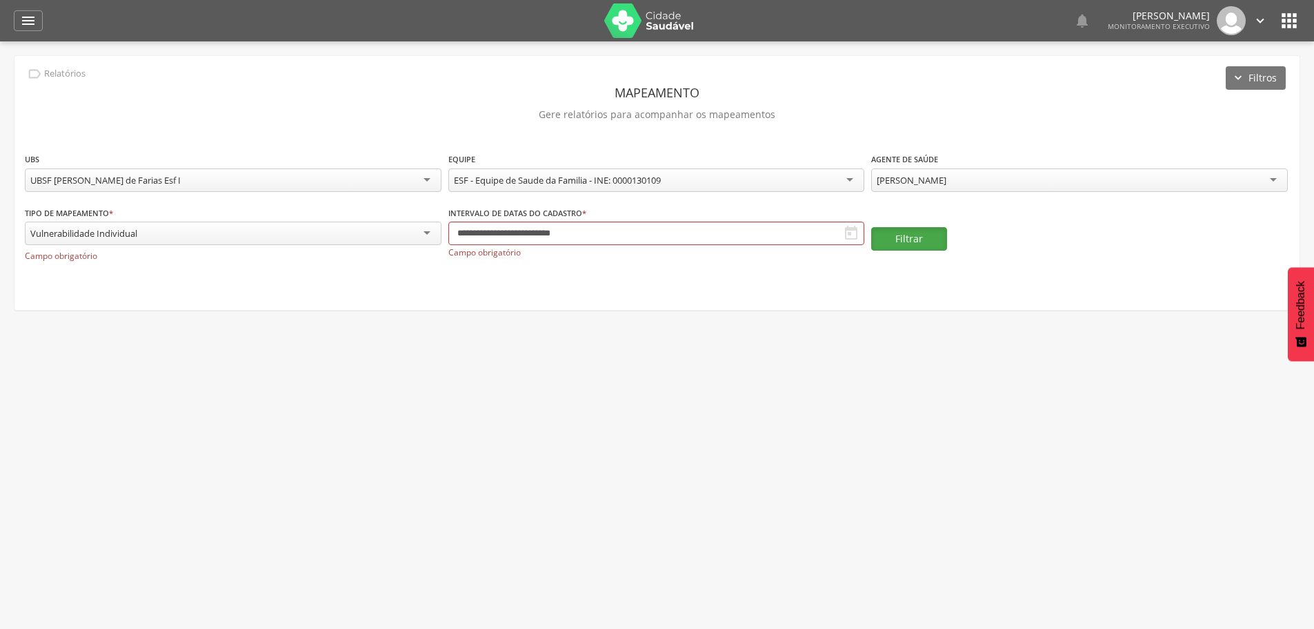
click at [909, 233] on button "Filtrar" at bounding box center [909, 238] width 76 height 23
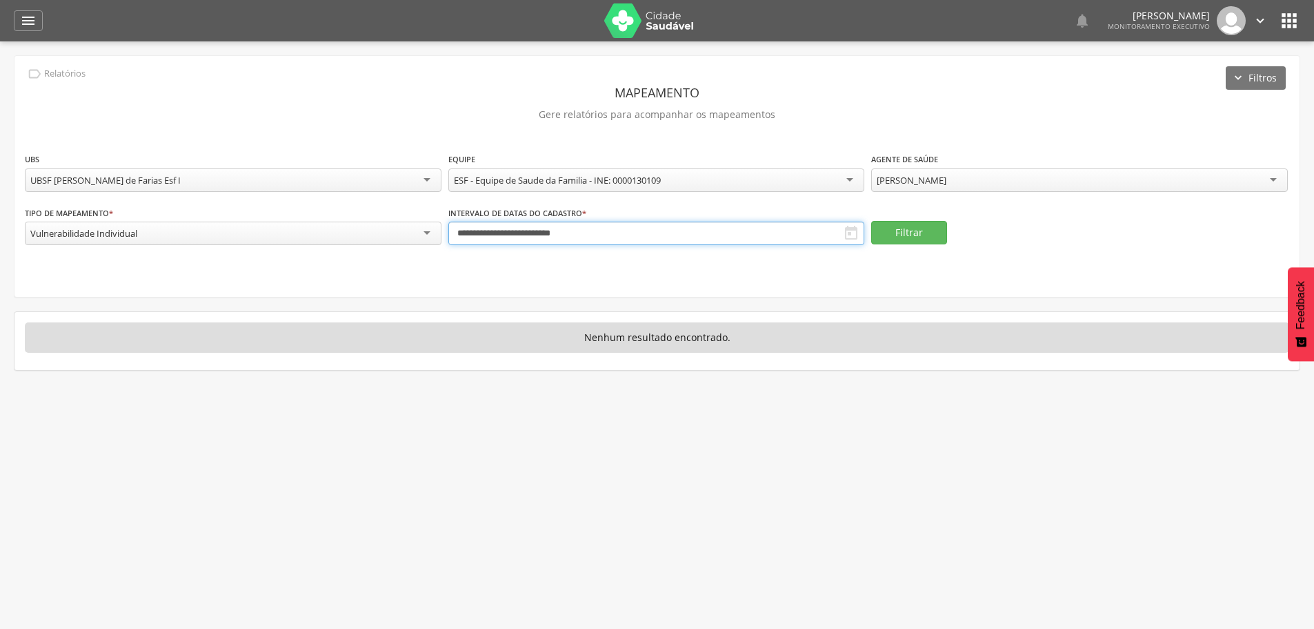
click at [679, 224] on input "**********" at bounding box center [657, 232] width 417 height 23
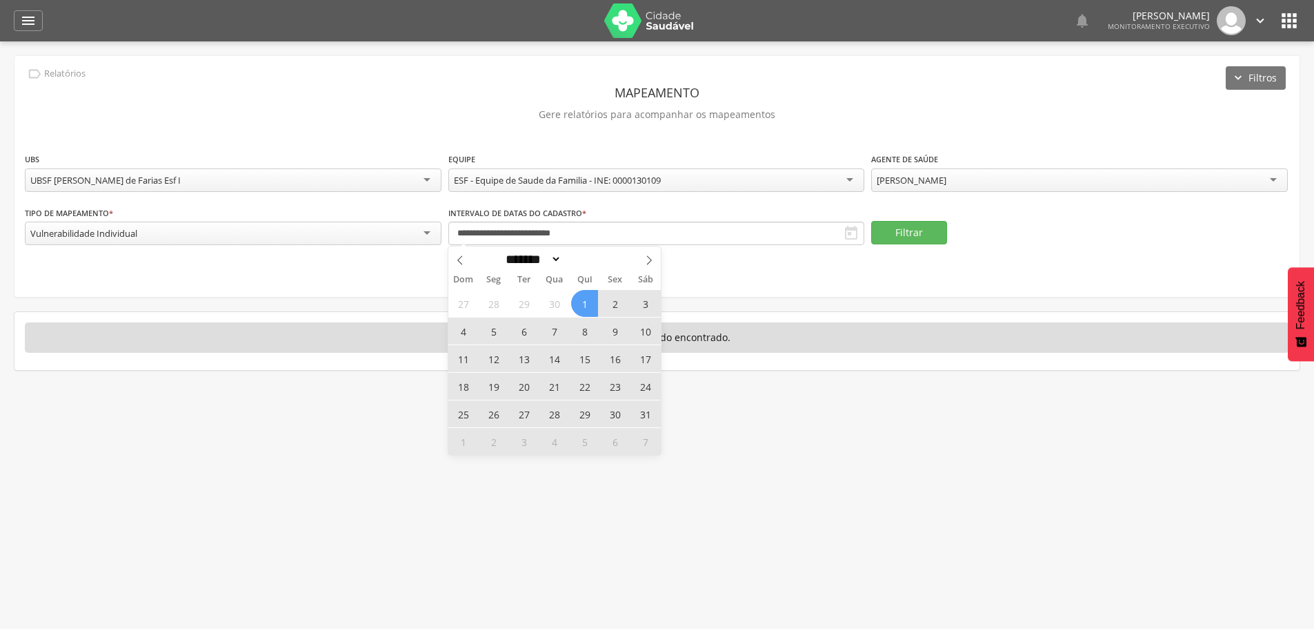
click at [615, 323] on span "9" at bounding box center [615, 330] width 27 height 27
type input "**********"
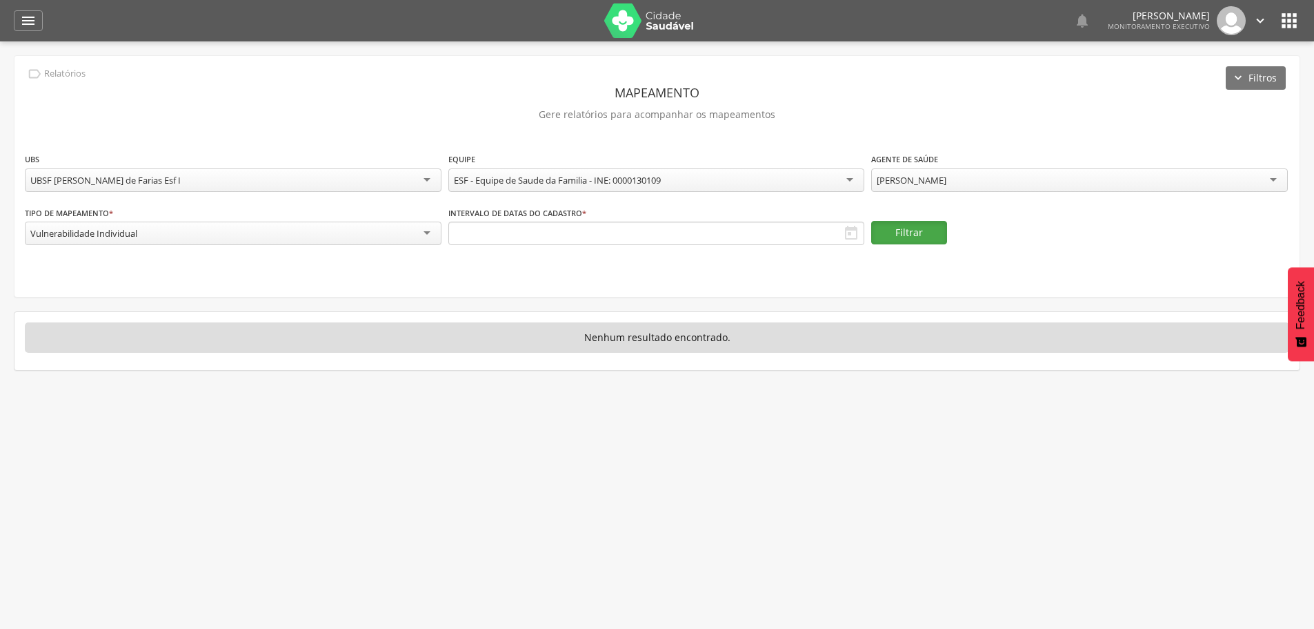
click at [898, 238] on button "Filtrar" at bounding box center [909, 232] width 76 height 23
click at [905, 233] on button "Filtrar" at bounding box center [909, 232] width 76 height 23
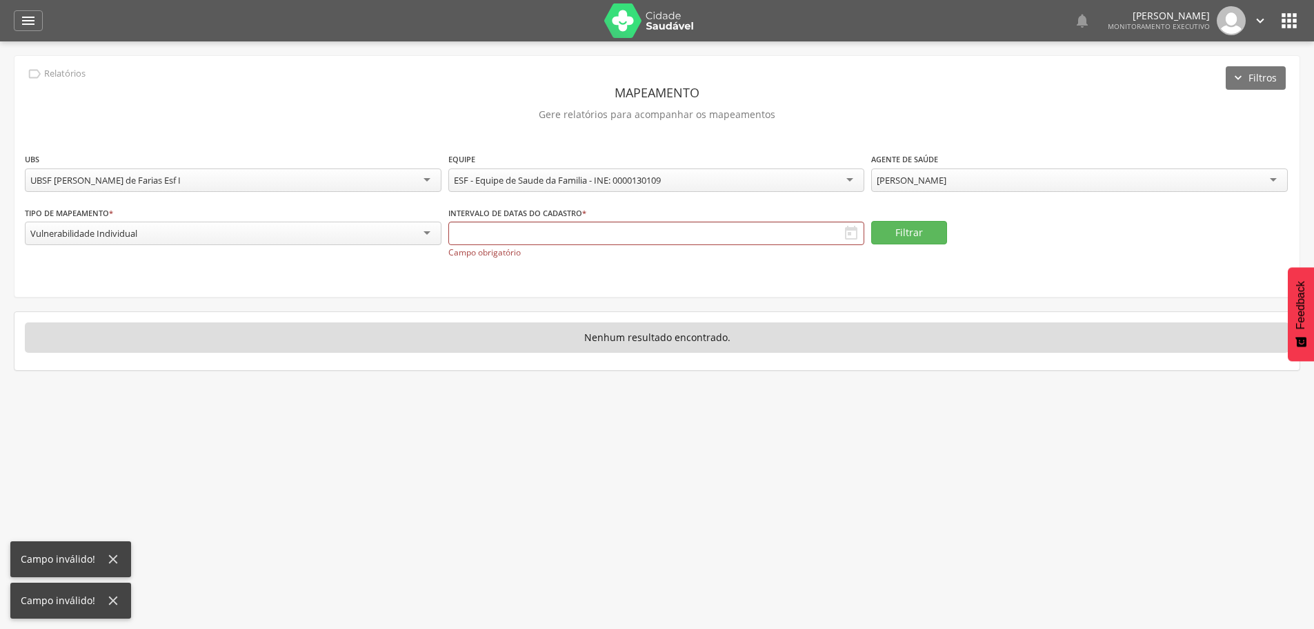
click at [867, 302] on div "**********" at bounding box center [657, 212] width 1287 height 315
click at [35, 27] on icon "" at bounding box center [28, 20] width 17 height 17
click at [23, 23] on icon "" at bounding box center [28, 20] width 17 height 17
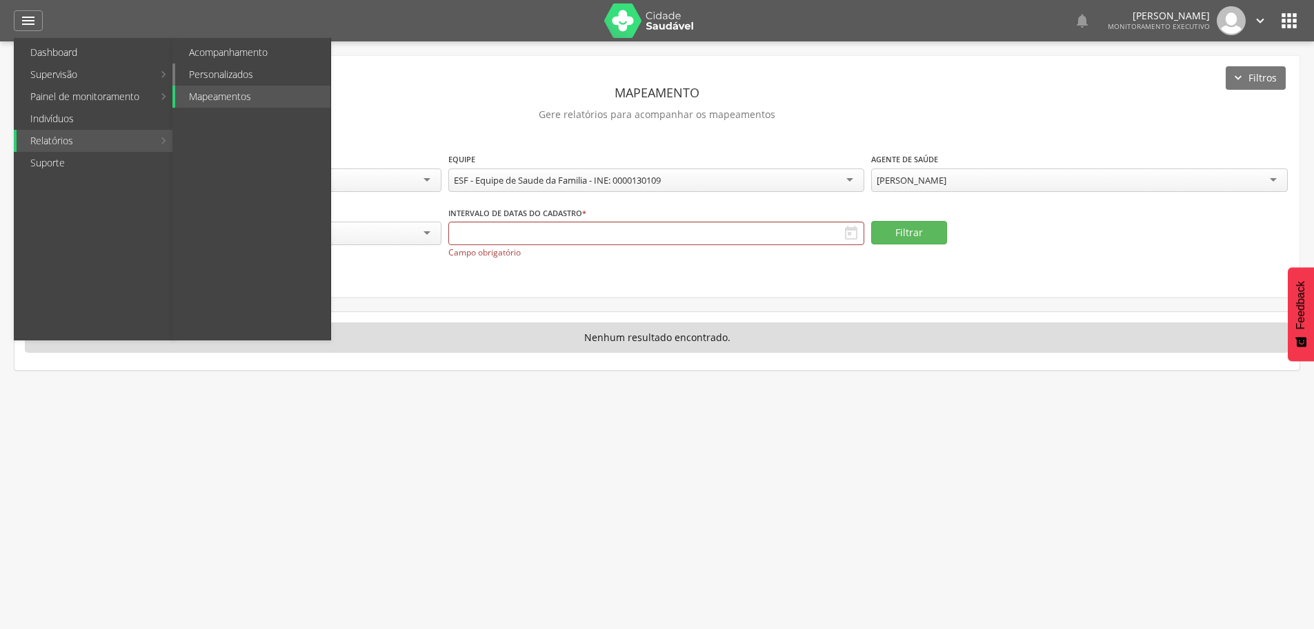
click at [233, 71] on link "Personalizados" at bounding box center [252, 74] width 155 height 22
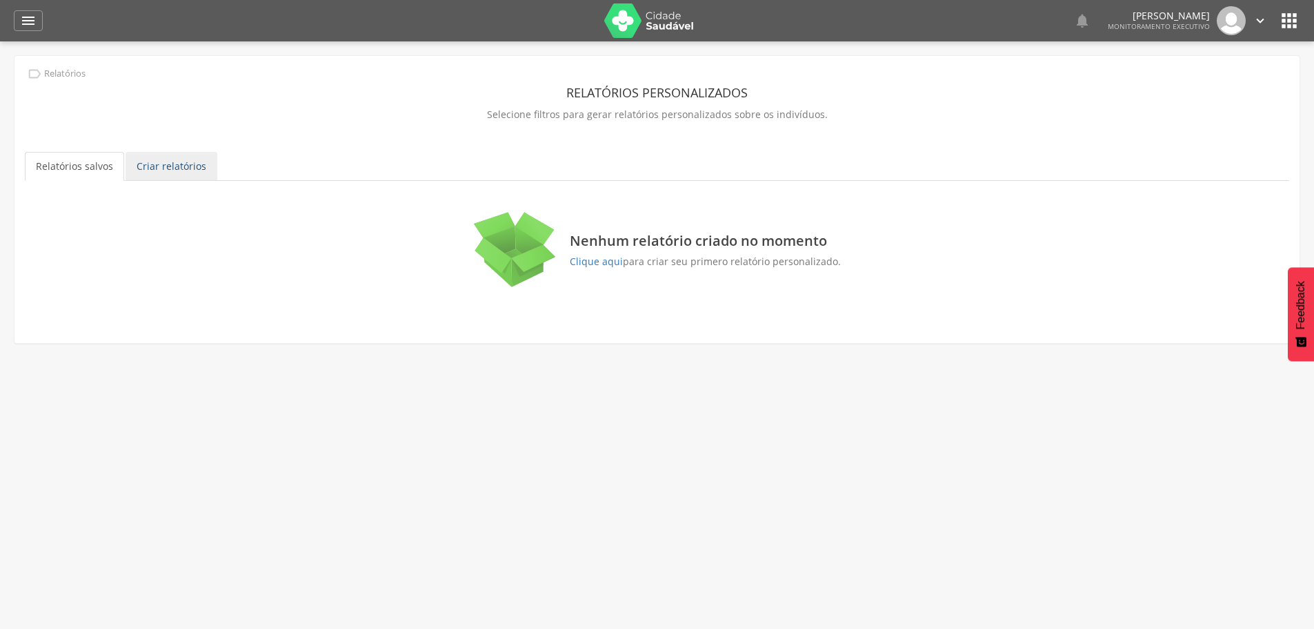
click at [181, 170] on link "Criar relatórios" at bounding box center [172, 166] width 92 height 29
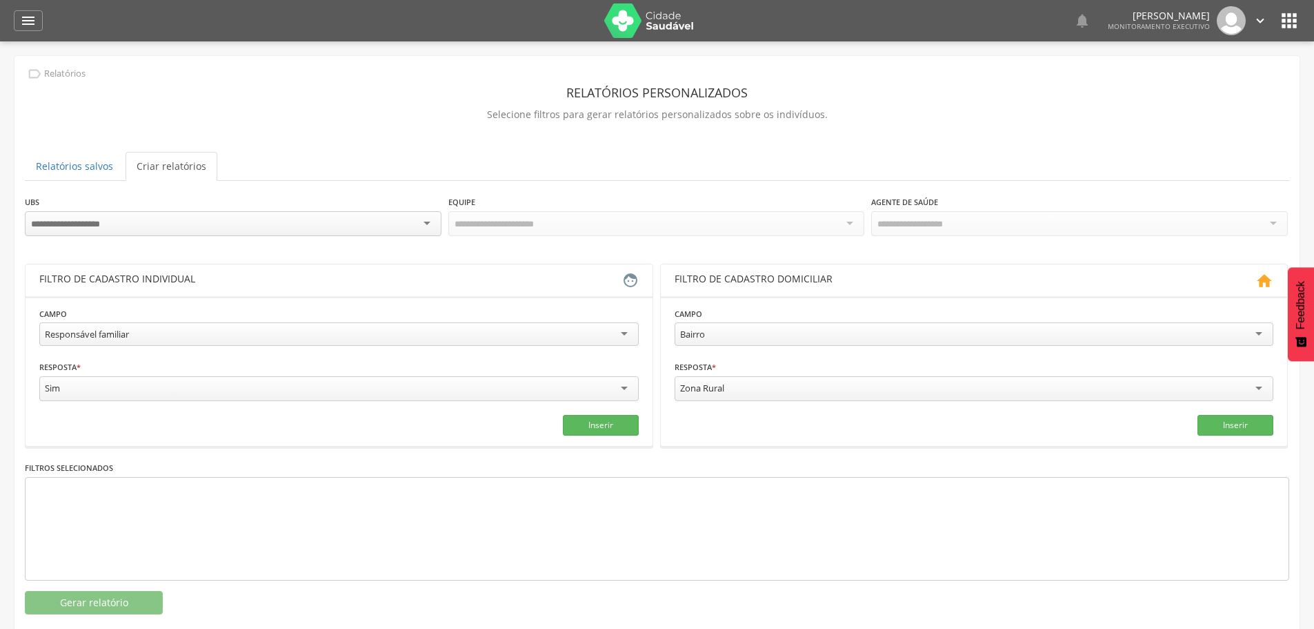
click at [221, 213] on div at bounding box center [233, 223] width 417 height 25
click at [492, 222] on div "Todas Equipes" at bounding box center [483, 223] width 59 height 12
click at [912, 220] on div "Todos Usuários" at bounding box center [908, 223] width 63 height 12
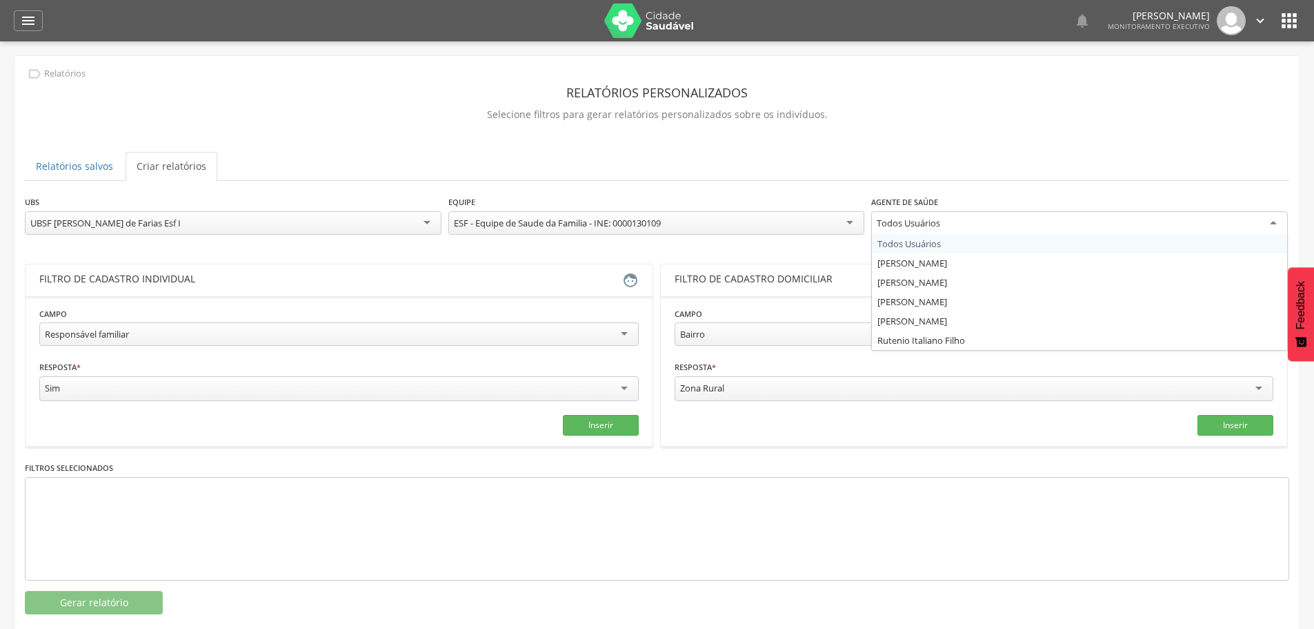
click at [904, 229] on div "Todos Usuários" at bounding box center [1079, 223] width 417 height 25
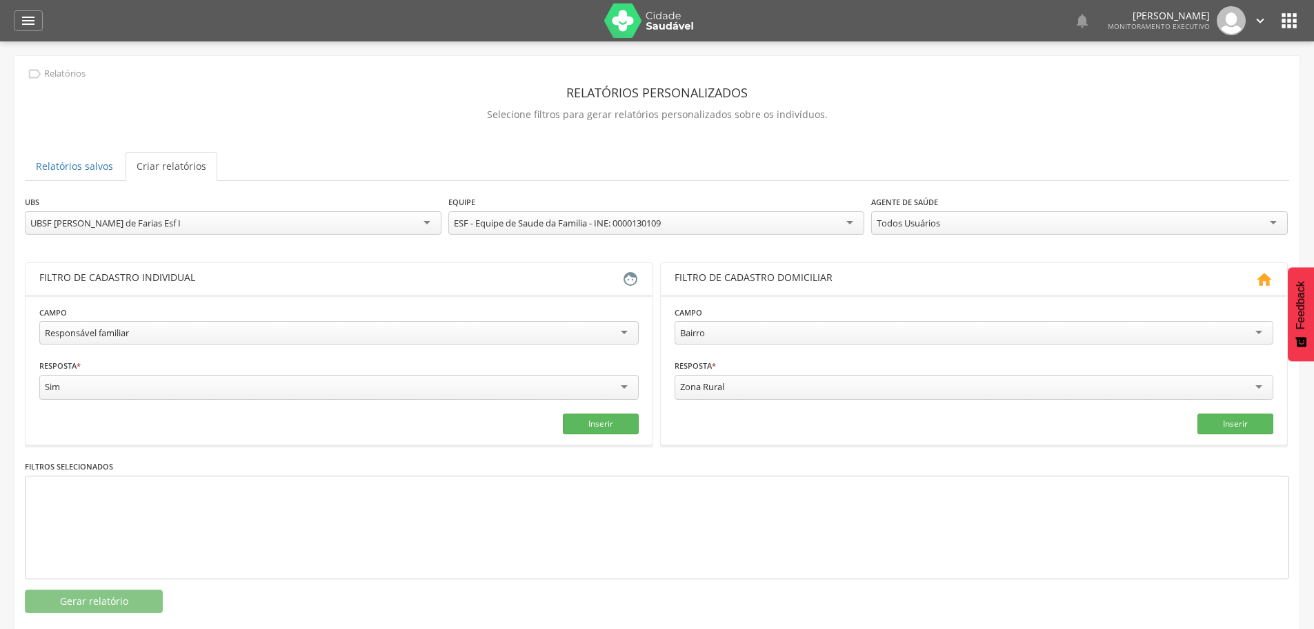
click at [204, 257] on div "**********" at bounding box center [657, 404] width 1265 height 418
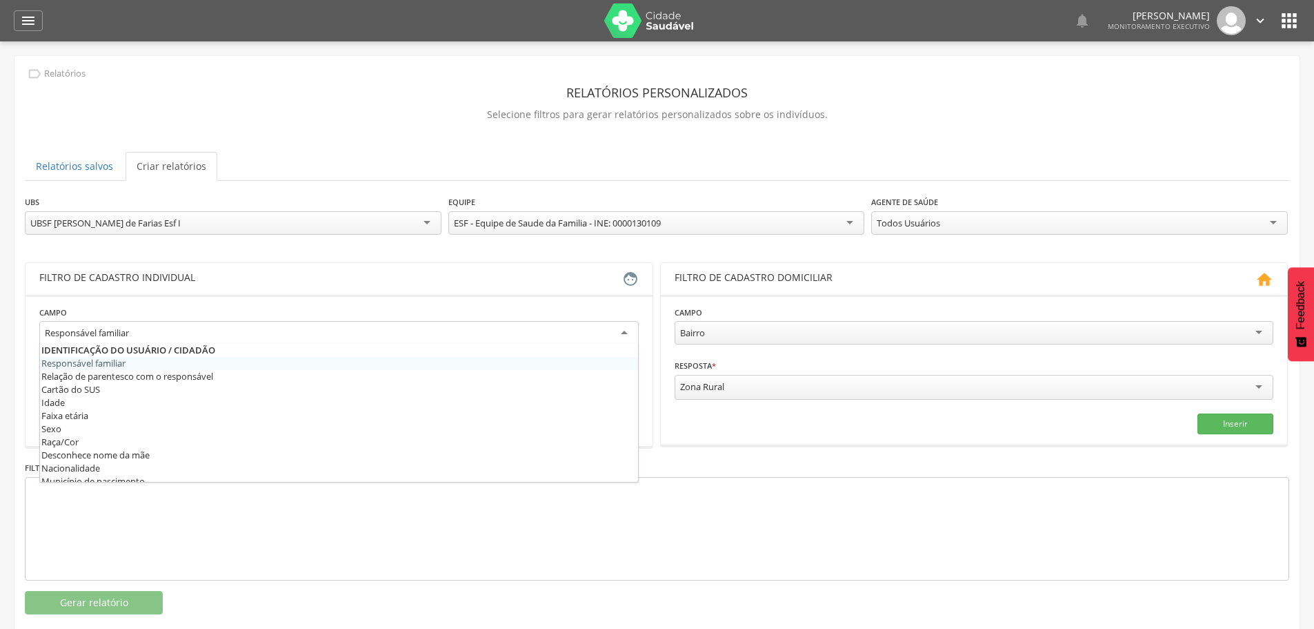
click at [216, 334] on div "Responsável familiar" at bounding box center [339, 333] width 600 height 25
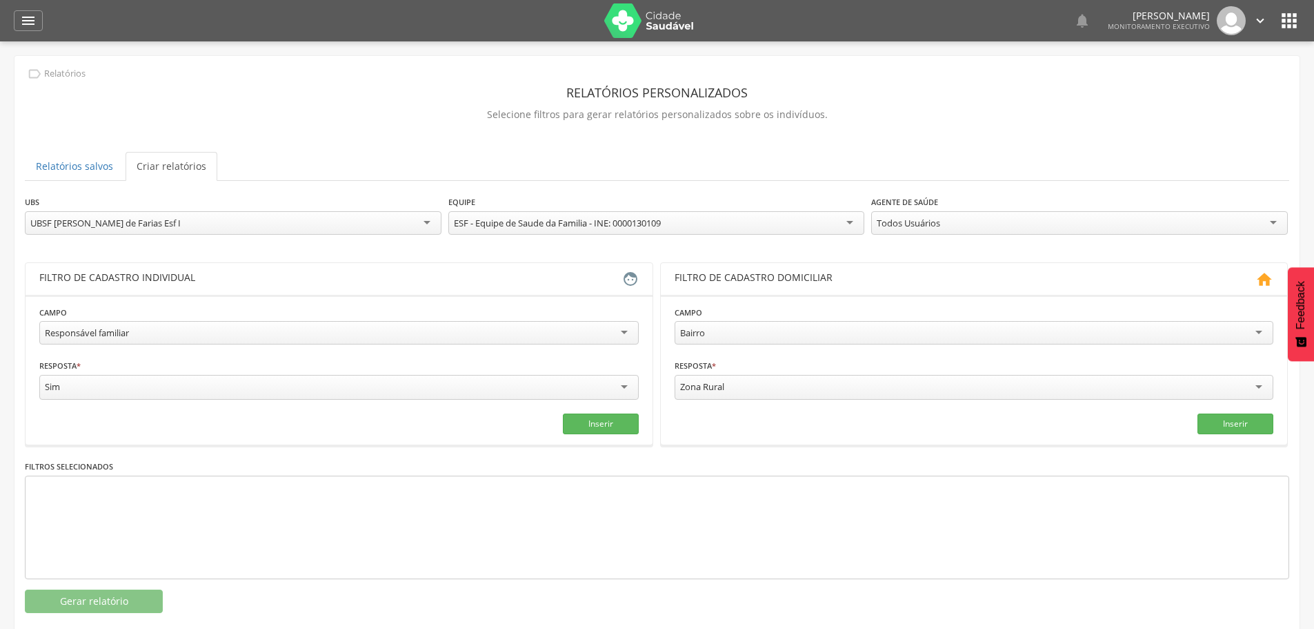
click at [542, 301] on section "**********" at bounding box center [339, 370] width 627 height 150
click at [599, 424] on button "Inserir" at bounding box center [601, 423] width 76 height 21
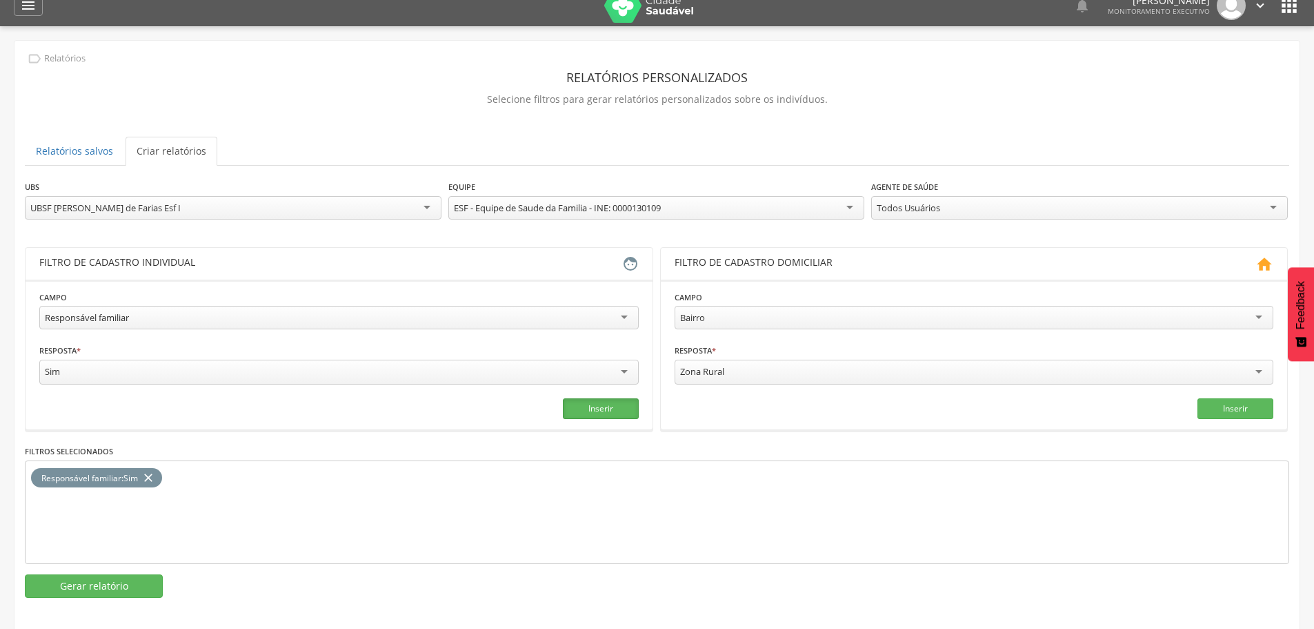
scroll to position [41, 0]
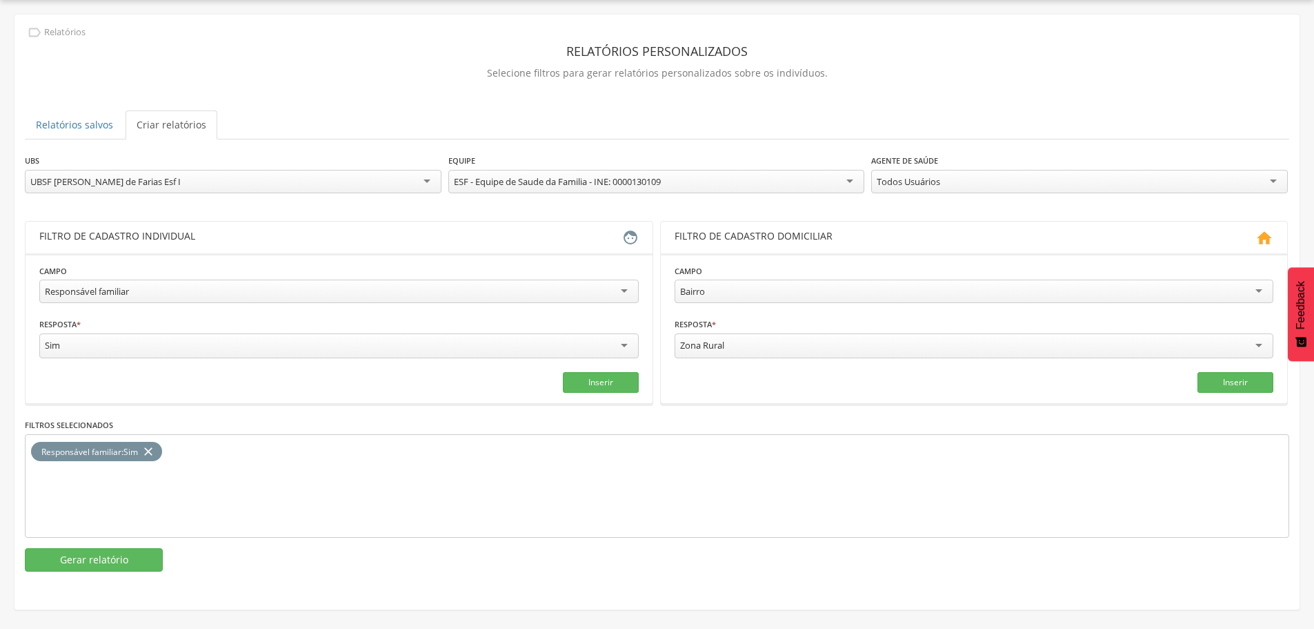
click at [150, 448] on icon "close" at bounding box center [148, 452] width 14 height 20
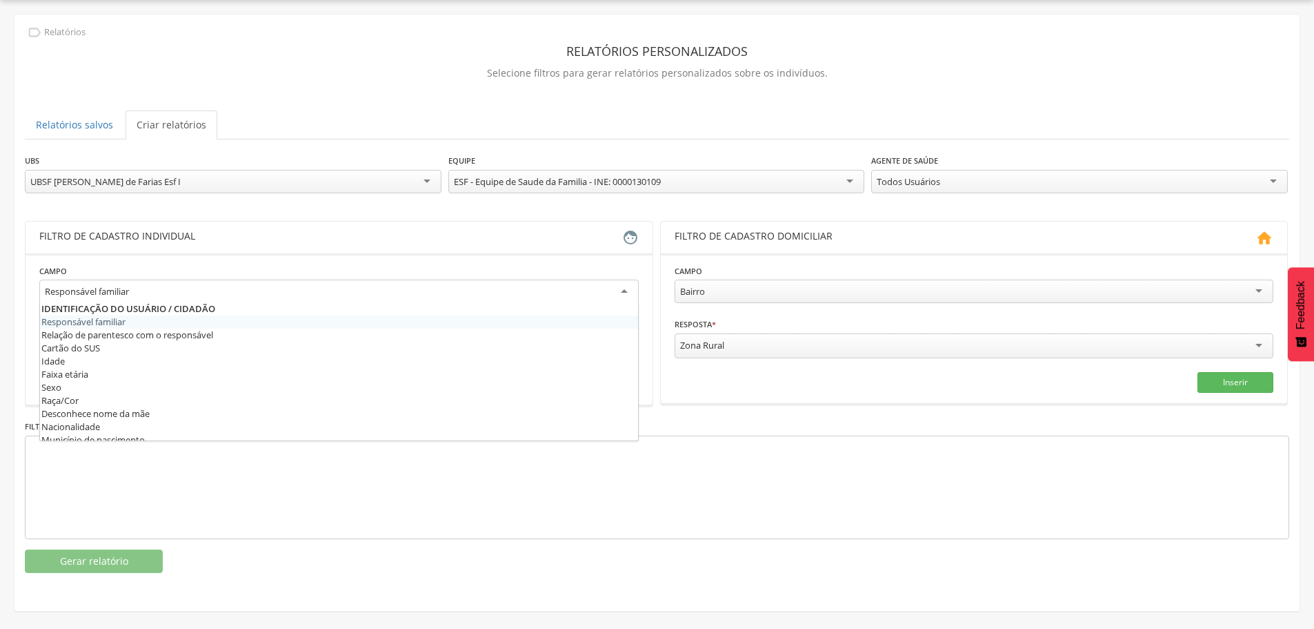
click at [148, 288] on div "Responsável familiar" at bounding box center [339, 291] width 600 height 25
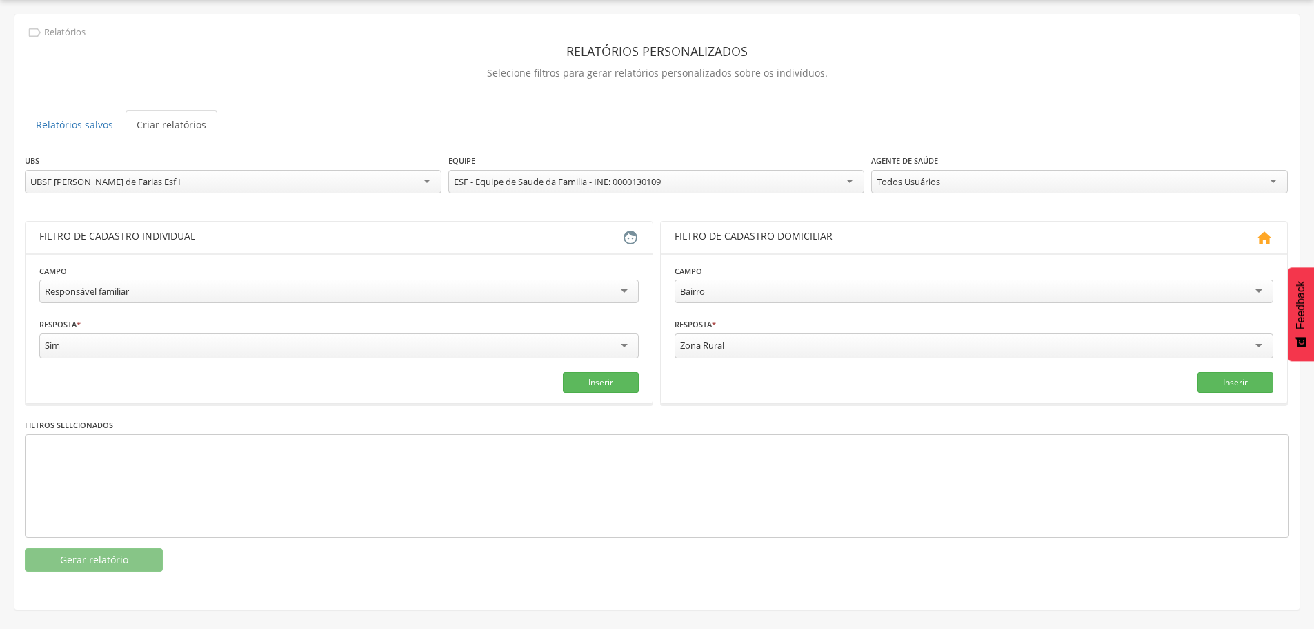
click at [26, 363] on section "**********" at bounding box center [339, 328] width 627 height 150
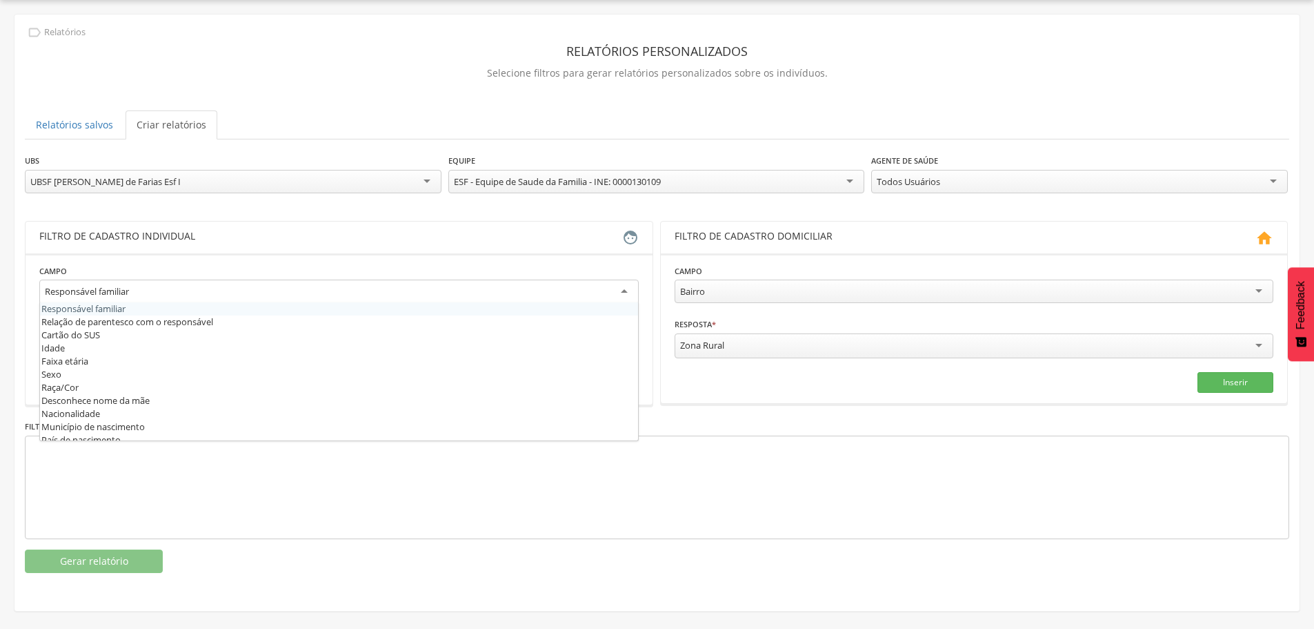
click at [114, 299] on div "Responsável familiar" at bounding box center [339, 291] width 600 height 25
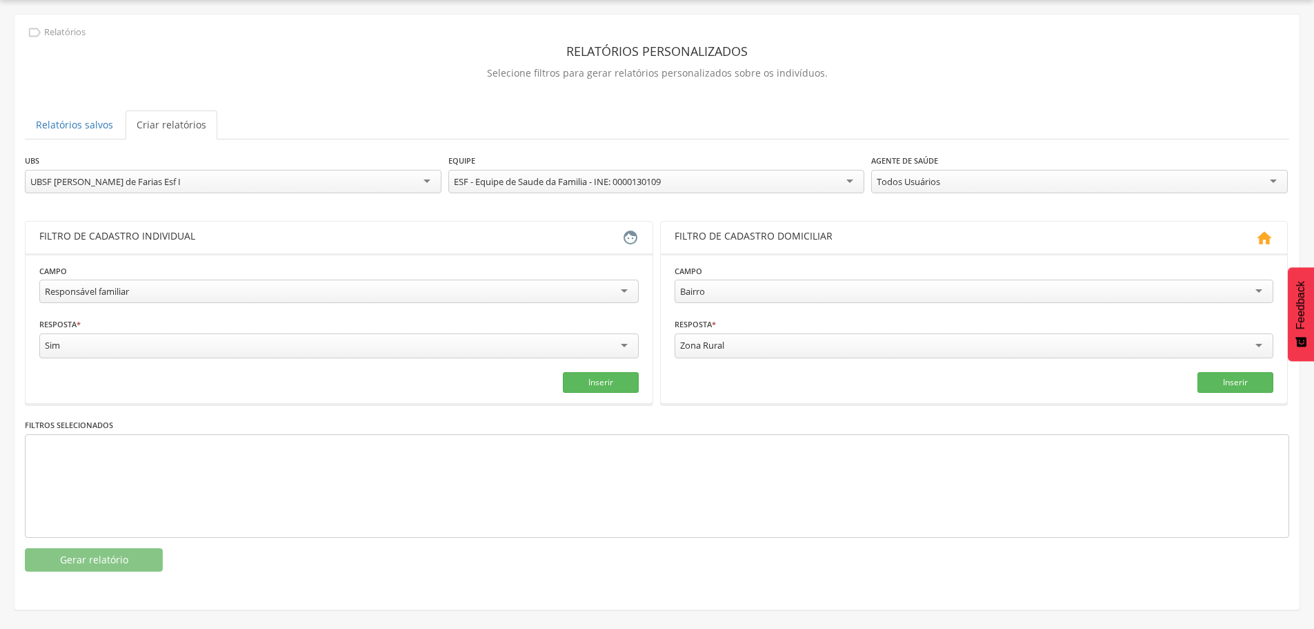
click at [122, 307] on fieldset "**********" at bounding box center [339, 328] width 600 height 129
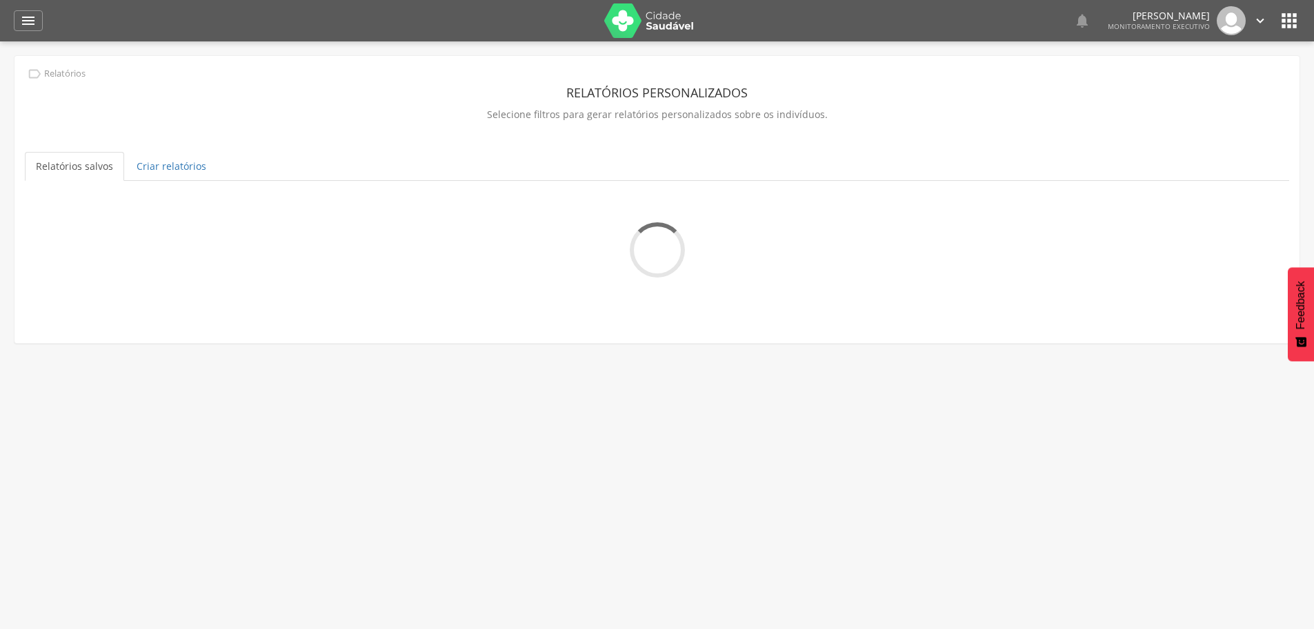
scroll to position [41, 0]
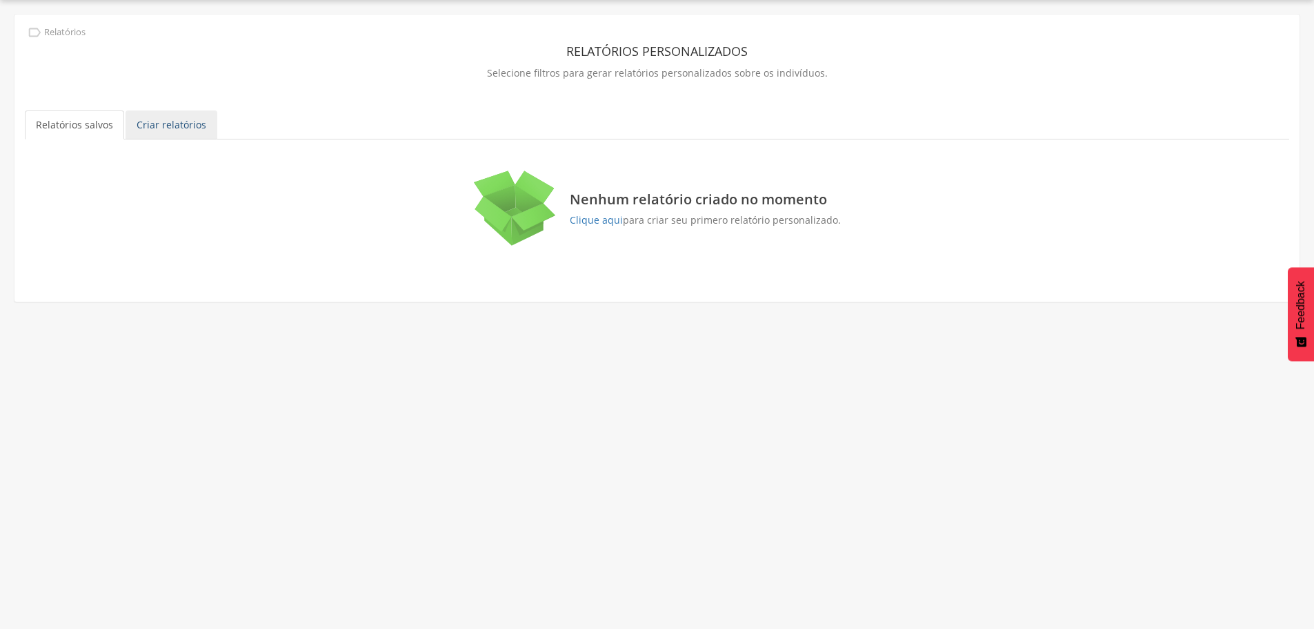
click at [172, 120] on link "Criar relatórios" at bounding box center [172, 124] width 92 height 29
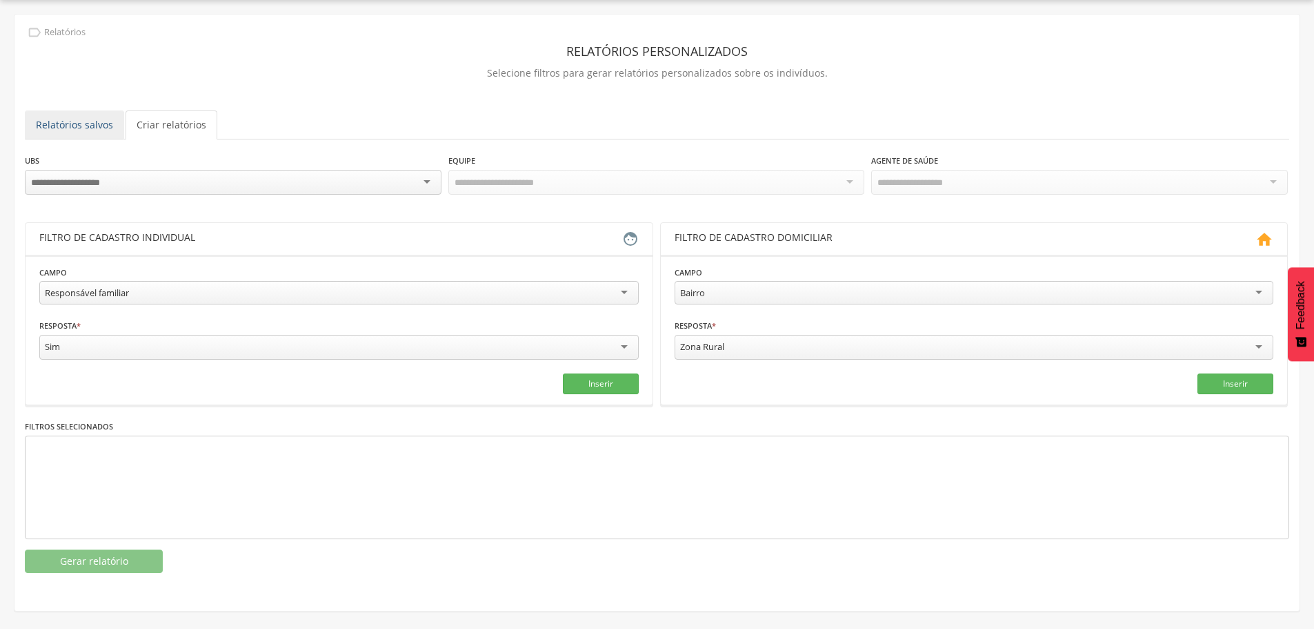
click at [102, 123] on link "Relatórios salvos" at bounding box center [74, 124] width 99 height 29
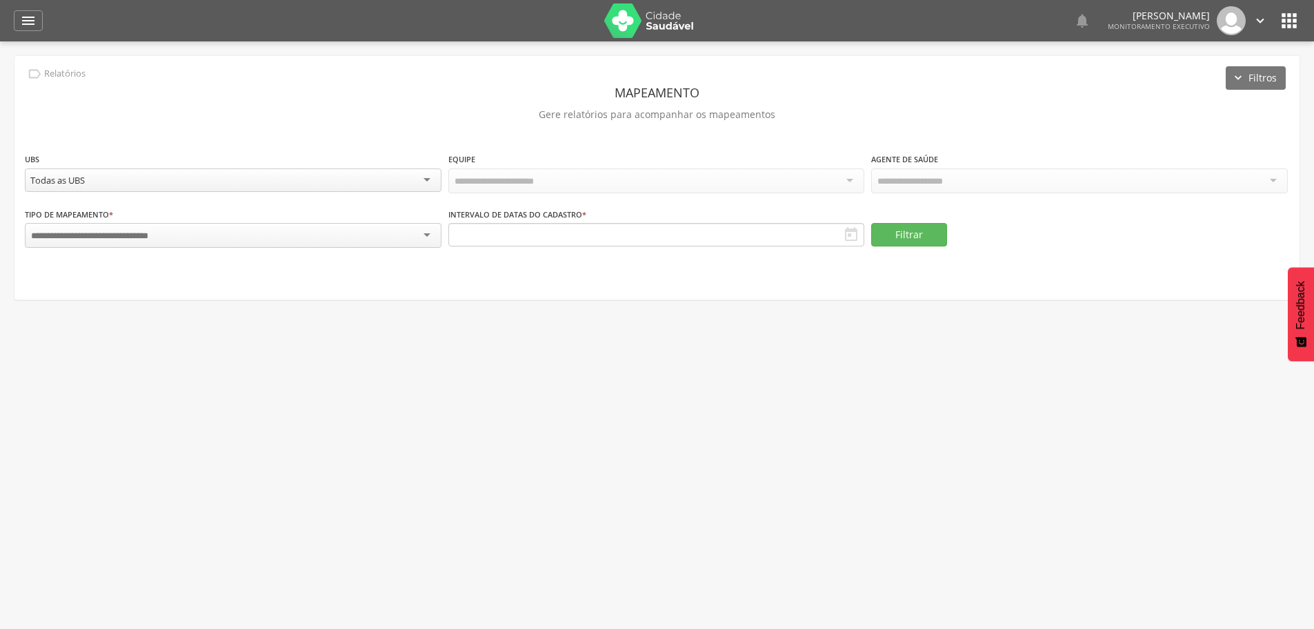
drag, startPoint x: 686, startPoint y: 186, endPoint x: 384, endPoint y: 144, distance: 305.0
click at [684, 186] on div at bounding box center [657, 180] width 417 height 25
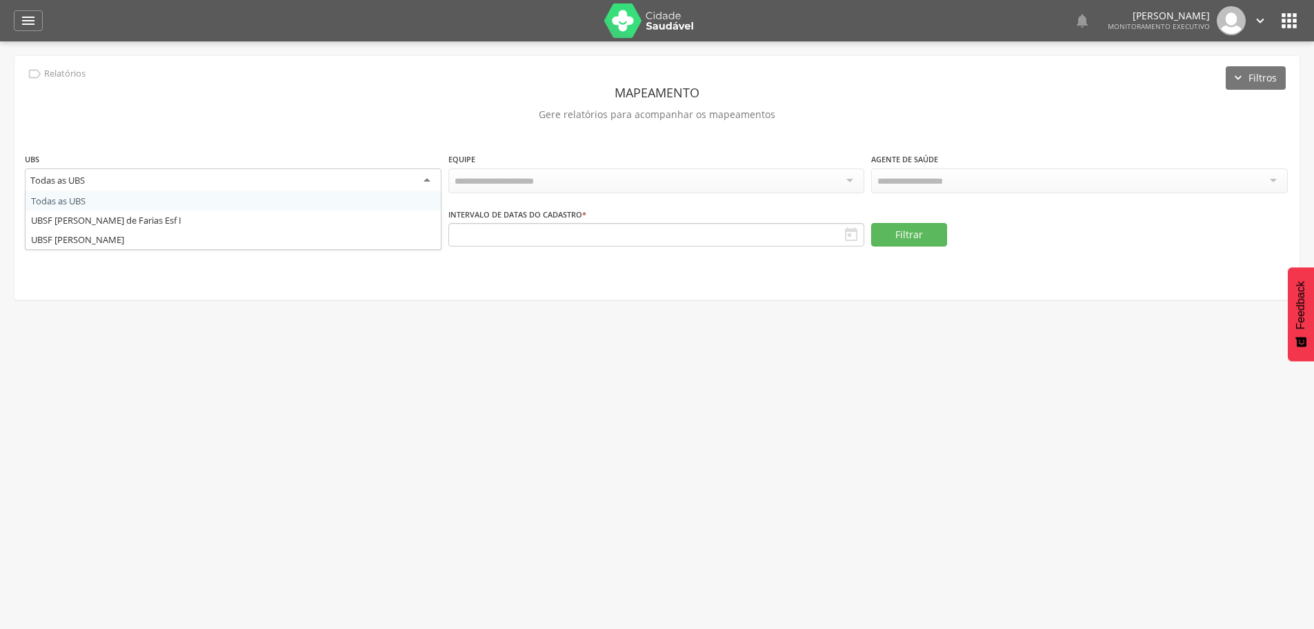
click at [413, 179] on div "Todas as UBS" at bounding box center [233, 180] width 417 height 25
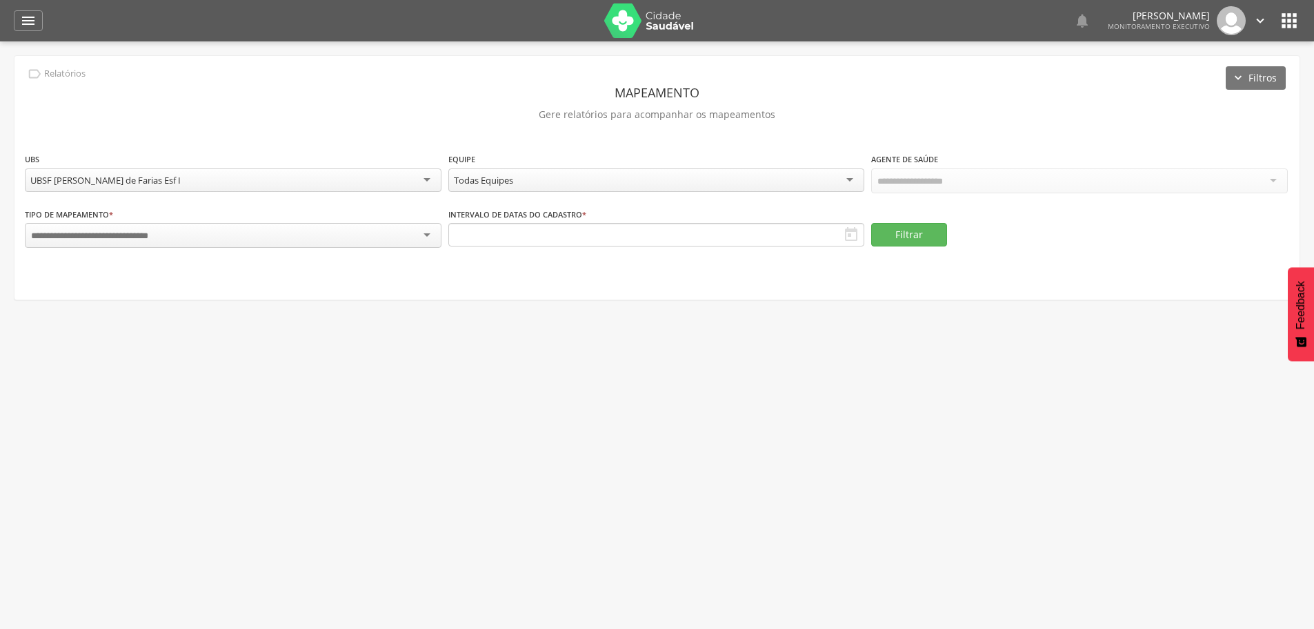
click at [607, 176] on div "Todas Equipes" at bounding box center [657, 179] width 417 height 23
click at [911, 177] on div "Todos Usuários" at bounding box center [908, 180] width 63 height 12
click at [801, 181] on div "Esb - Equipe de Saude Bucal - INE: 0002111950" at bounding box center [657, 179] width 417 height 23
click at [987, 171] on div "Todos Usuários" at bounding box center [1079, 180] width 417 height 25
click at [685, 180] on div "ESF - Equipe de Saude da Familia - INE: 0000130109" at bounding box center [657, 179] width 417 height 23
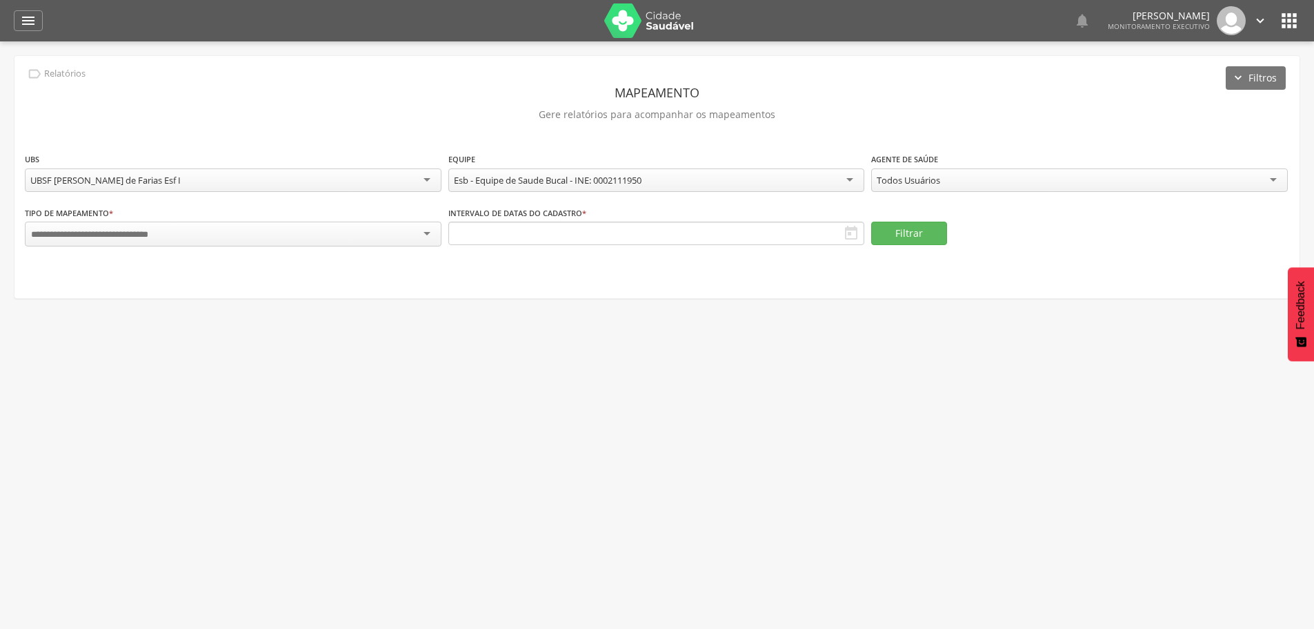
click at [731, 179] on div "Esb - Equipe de Saude Bucal - INE: 0002111950" at bounding box center [657, 179] width 417 height 23
drag, startPoint x: 534, startPoint y: 228, endPoint x: 463, endPoint y: 213, distance: 72.7
click at [393, 184] on div "UBSF [PERSON_NAME] de Farias Esf I" at bounding box center [233, 179] width 417 height 23
click at [770, 179] on div "Todas Equipes" at bounding box center [657, 179] width 417 height 23
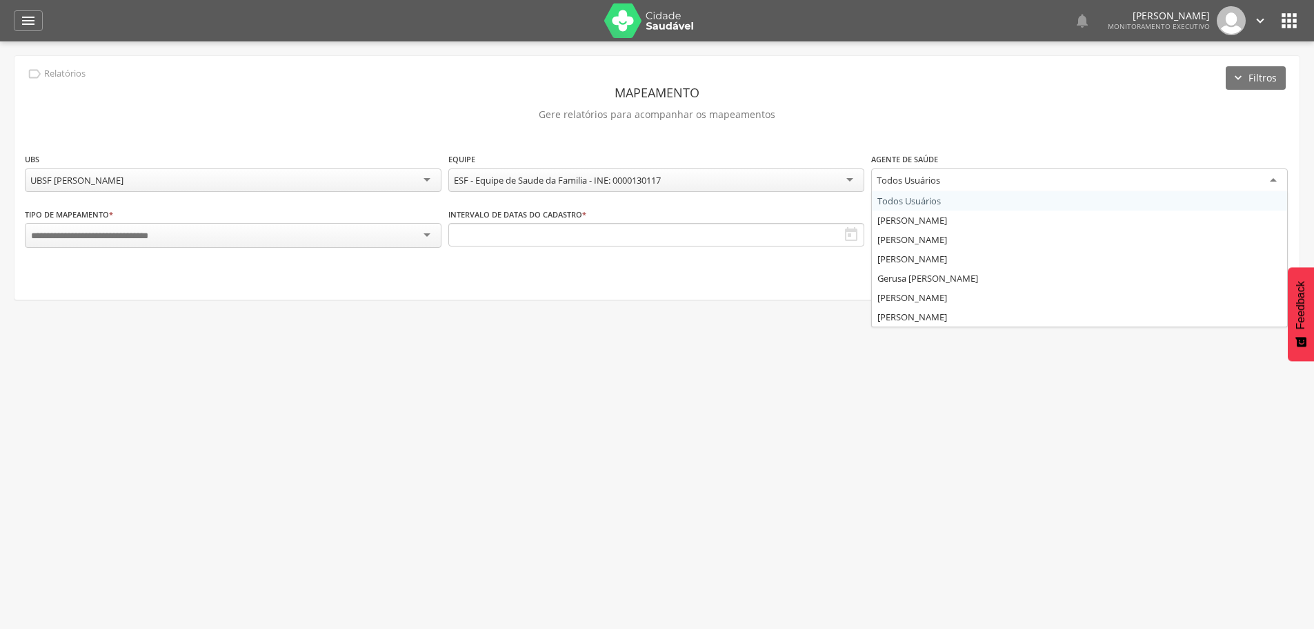
click at [935, 171] on div "Todos Usuários" at bounding box center [1079, 180] width 417 height 25
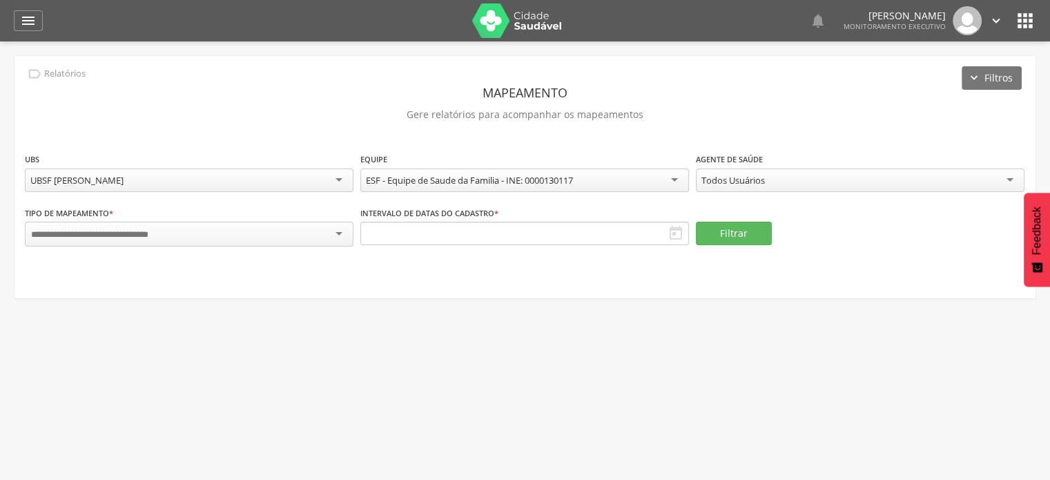
click at [956, 181] on div "Todos Usuários" at bounding box center [860, 179] width 328 height 23
click at [932, 172] on div "Todos Usuários" at bounding box center [860, 179] width 328 height 23
click at [720, 181] on div "Todos Usuários" at bounding box center [732, 180] width 63 height 12
click at [805, 180] on div "Todos Usuários" at bounding box center [860, 179] width 328 height 23
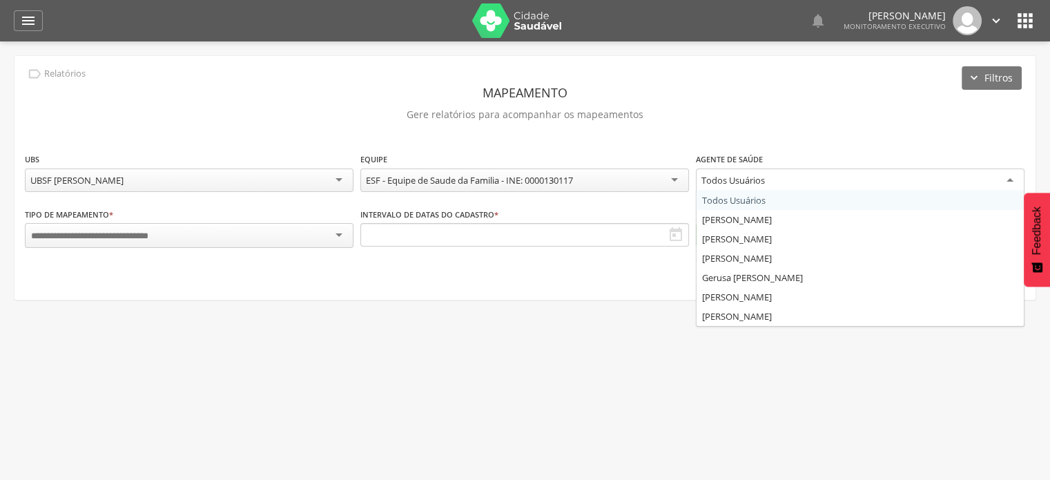
click at [254, 176] on div "UBSF [PERSON_NAME]" at bounding box center [189, 179] width 328 height 23
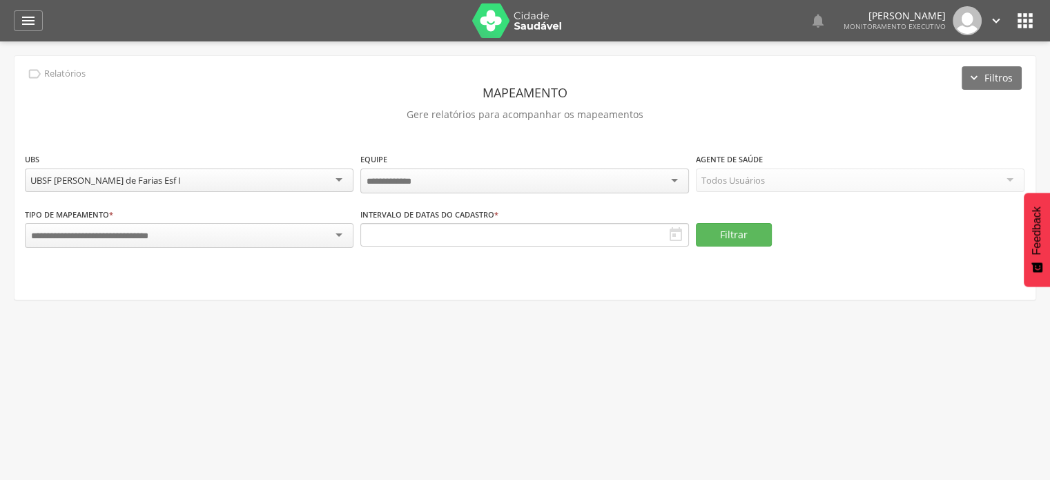
click at [429, 177] on div at bounding box center [524, 180] width 328 height 25
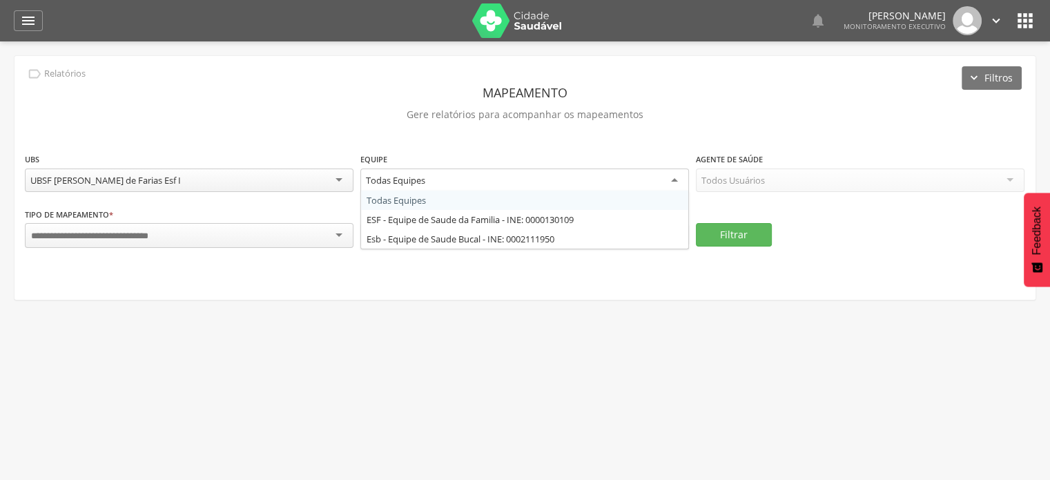
click at [435, 186] on div "Todas Equipes" at bounding box center [524, 180] width 328 height 25
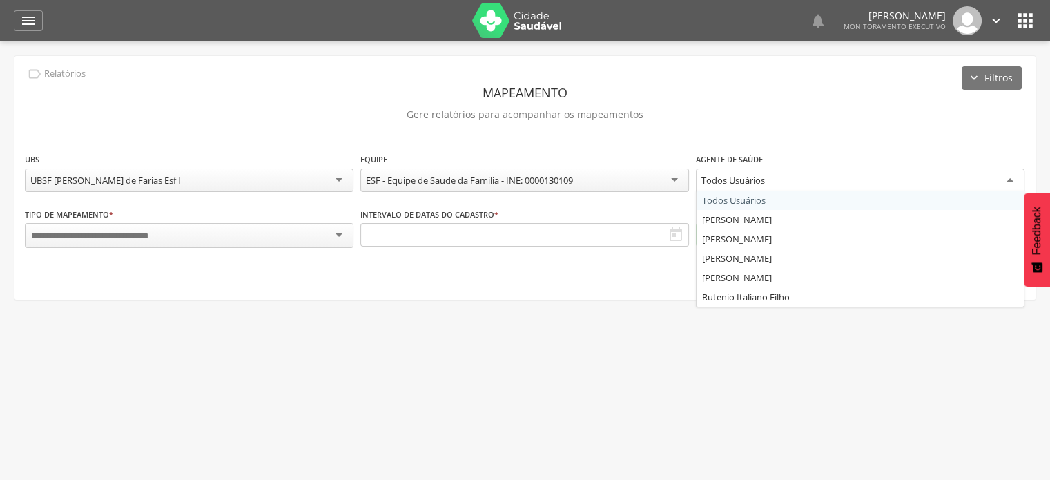
click at [742, 177] on div "Todos Usuários" at bounding box center [732, 180] width 63 height 12
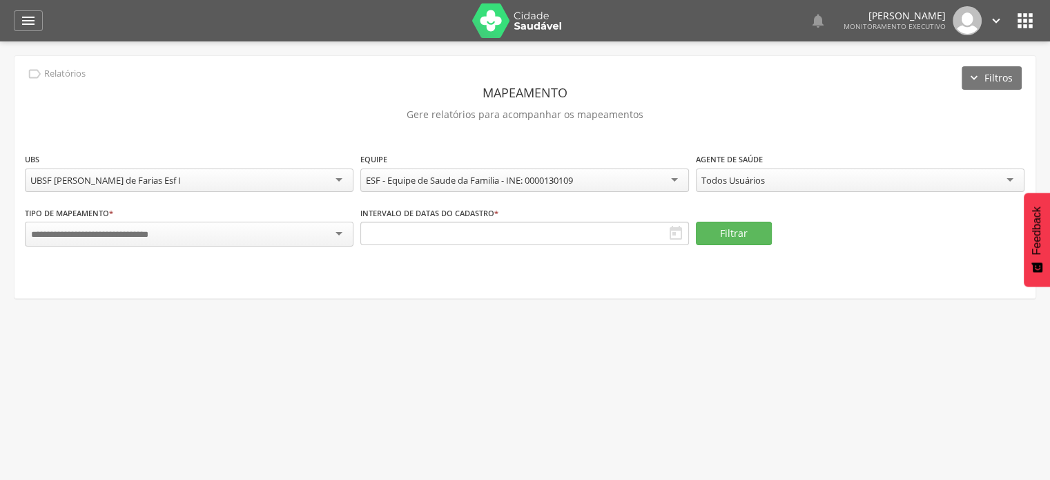
click at [748, 181] on div "Todos Usuários" at bounding box center [732, 180] width 63 height 12
click at [742, 182] on div "Todos Usuários" at bounding box center [732, 180] width 63 height 12
click at [790, 185] on div "Todos Usuários" at bounding box center [860, 179] width 328 height 23
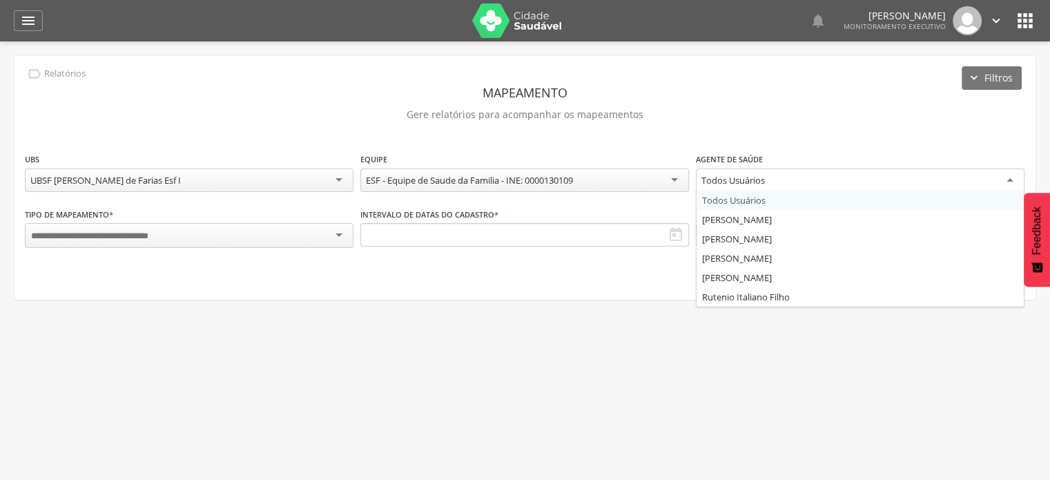
click at [538, 32] on img at bounding box center [517, 20] width 90 height 35
